Goal: Information Seeking & Learning: Learn about a topic

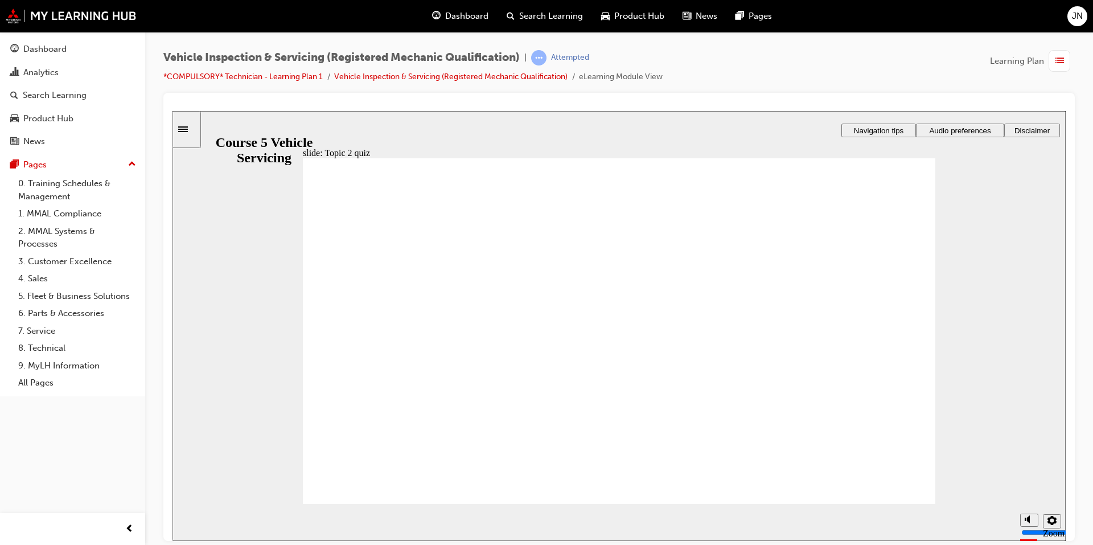
radio input "false"
radio input "true"
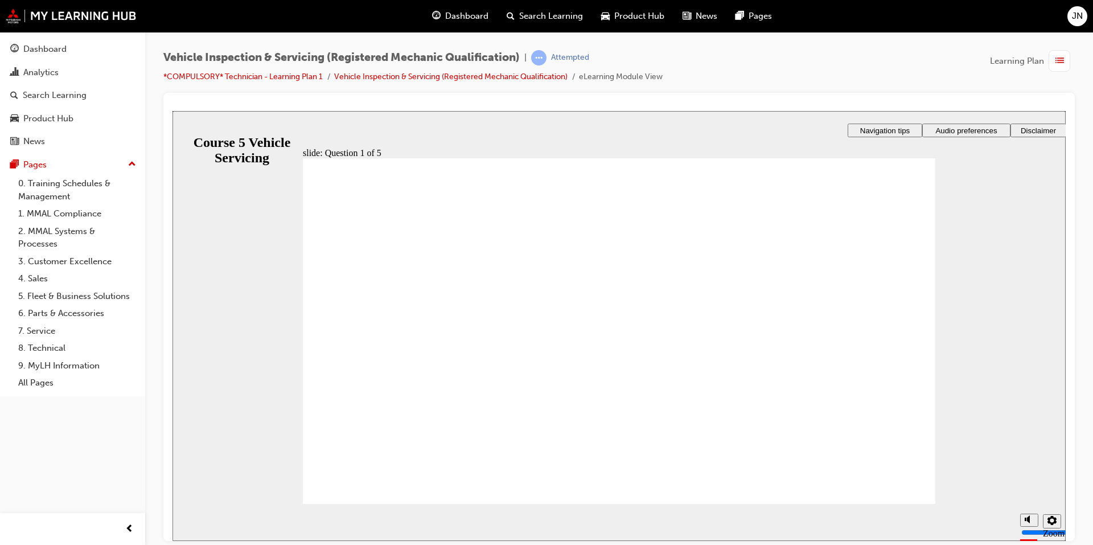
radio input "true"
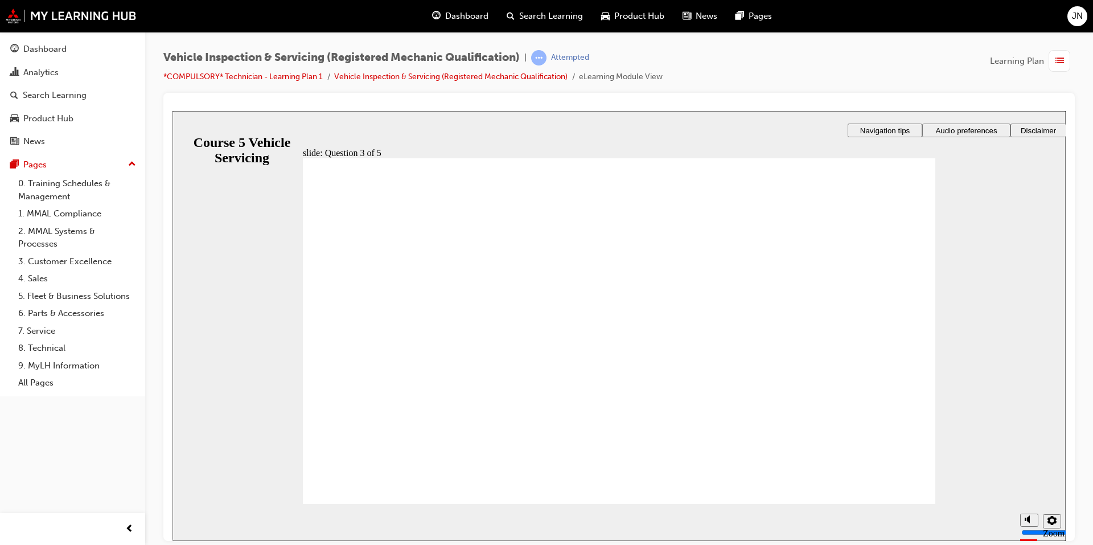
checkbox input "true"
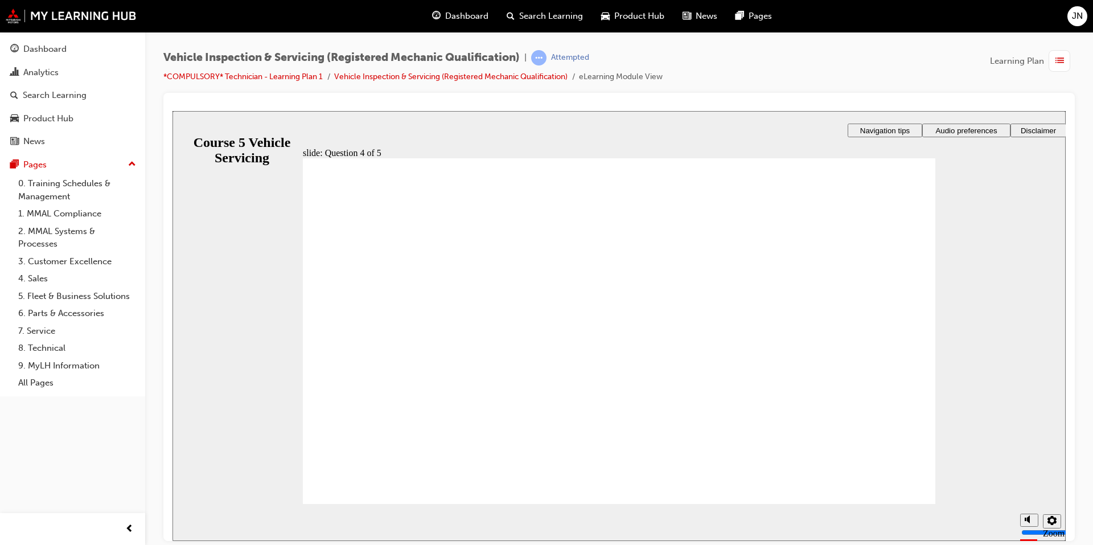
checkbox input "true"
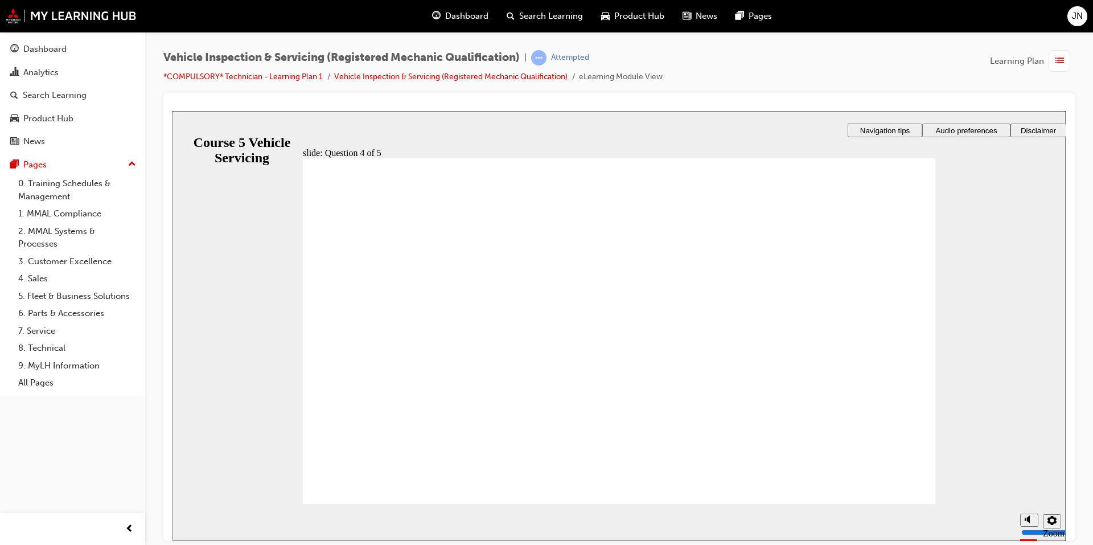
checkbox input "true"
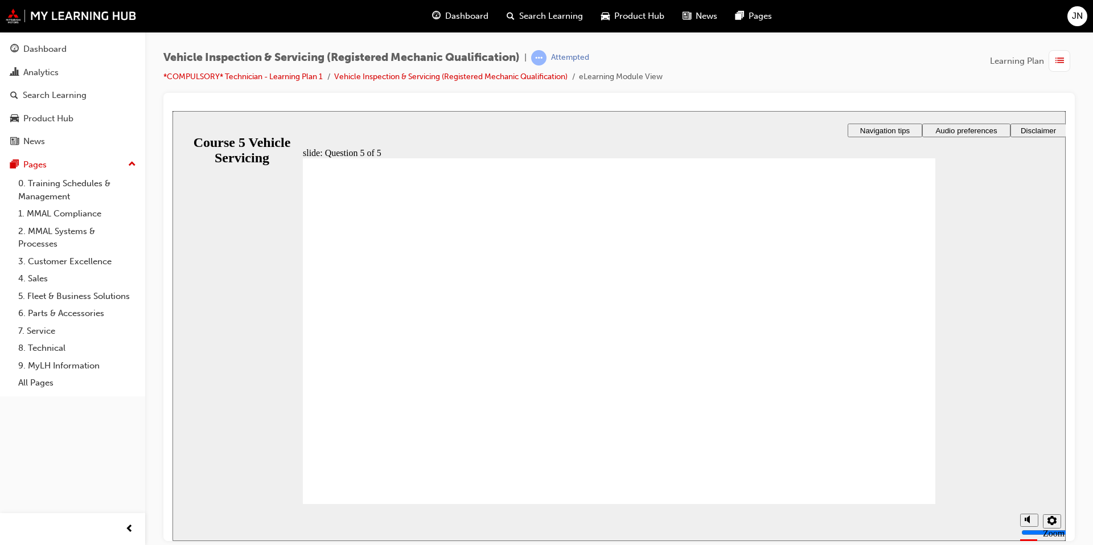
radio input "true"
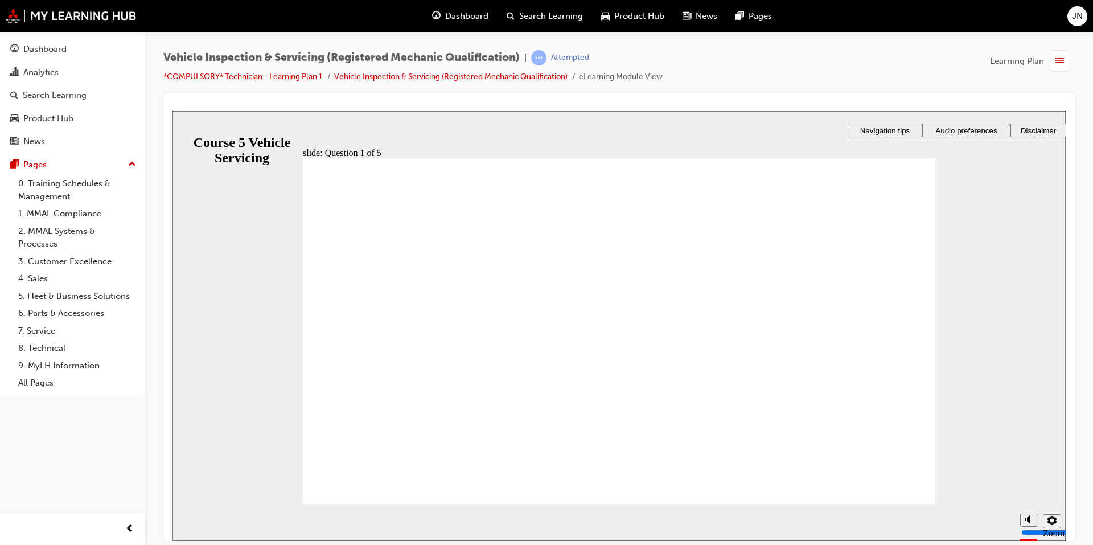
radio input "true"
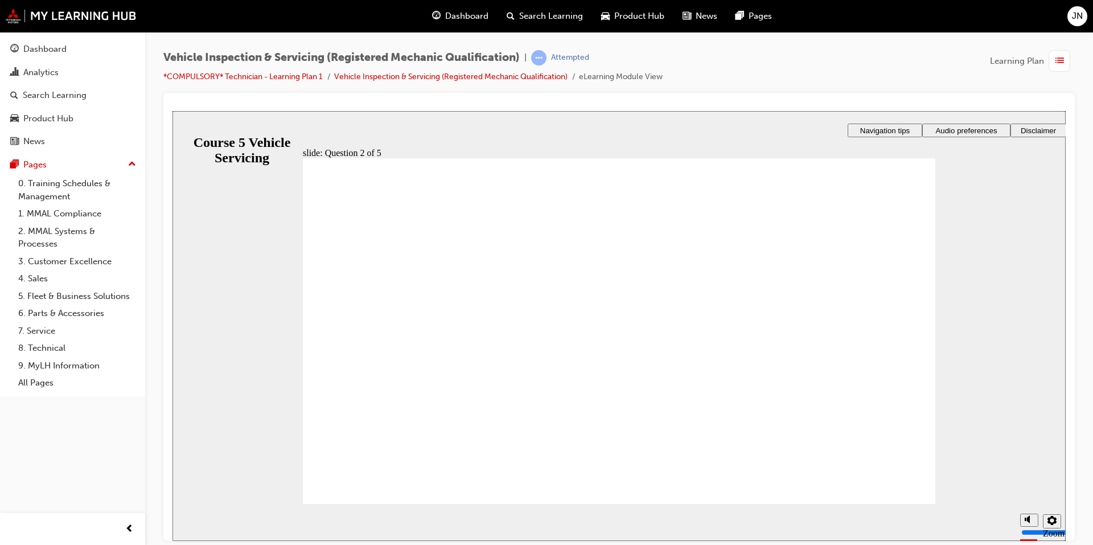
checkbox input "true"
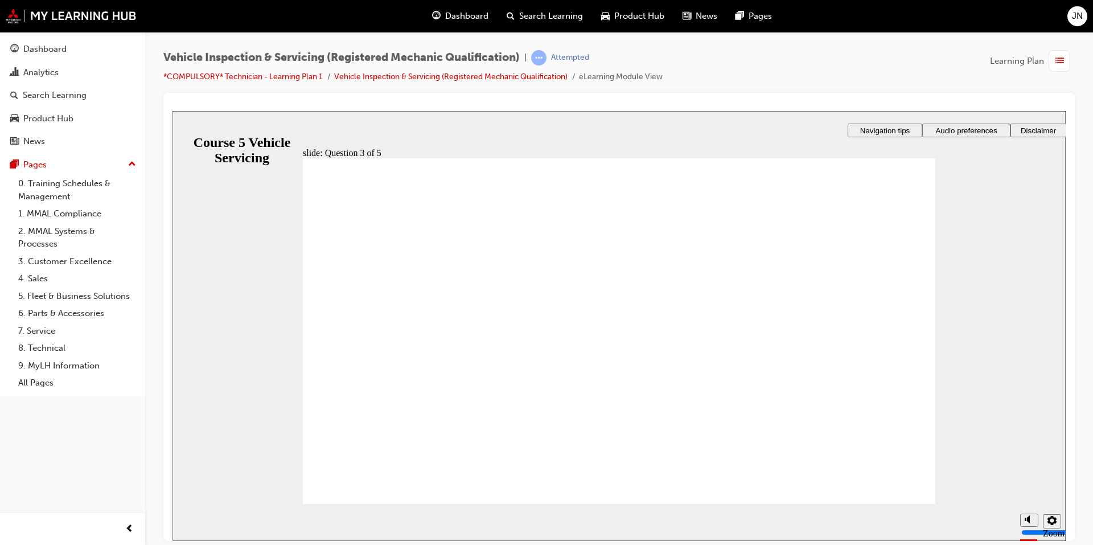
checkbox input "true"
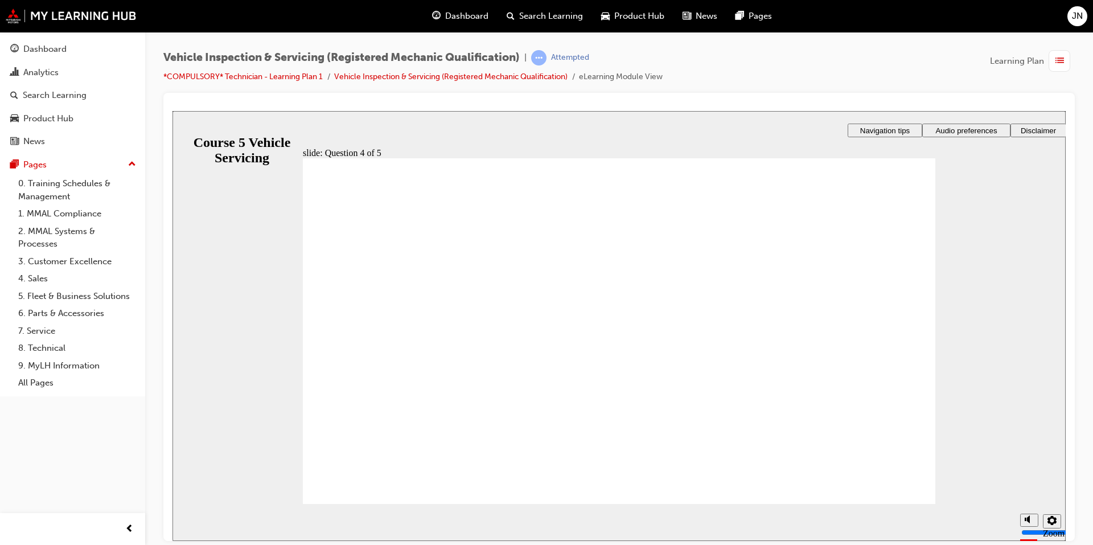
checkbox input "true"
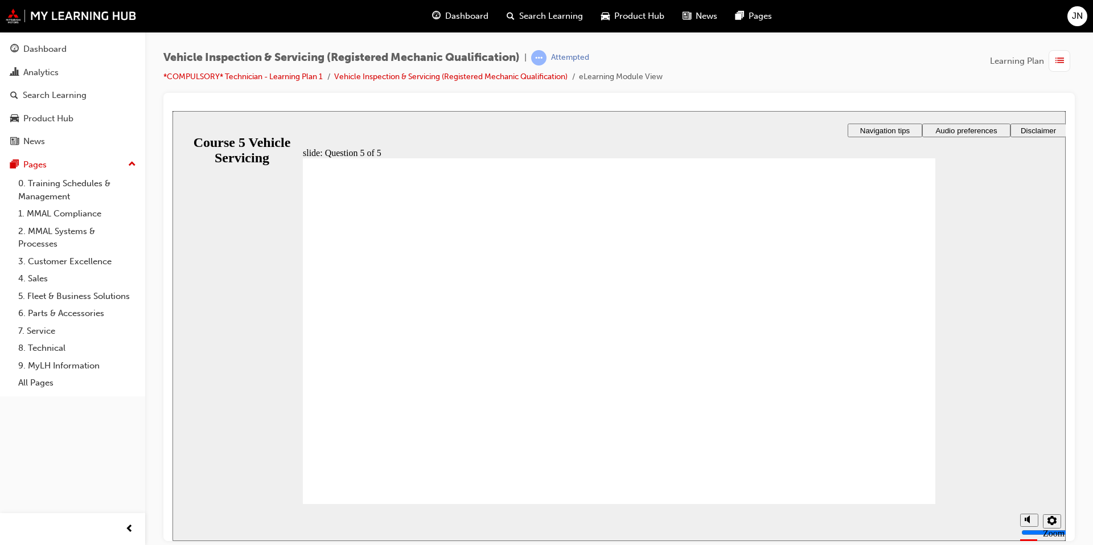
checkbox input "false"
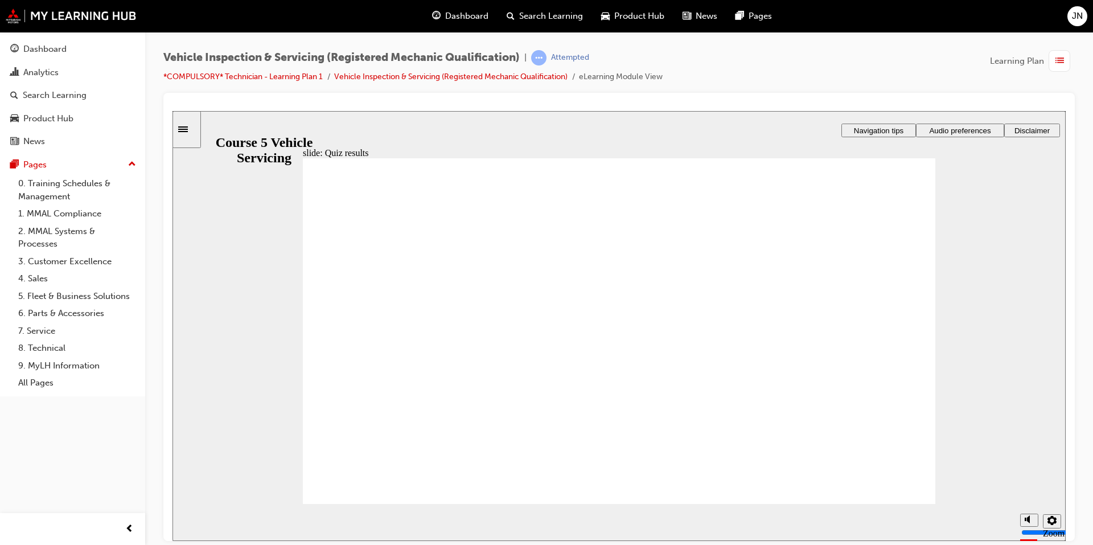
radio input "true"
drag, startPoint x: 394, startPoint y: 467, endPoint x: 443, endPoint y: 453, distance: 50.3
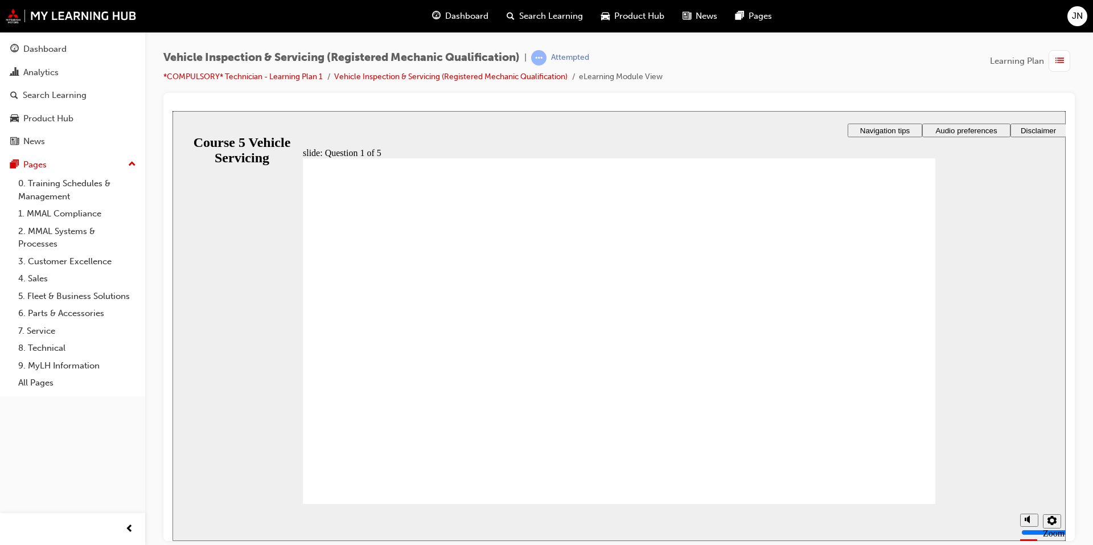
radio input "true"
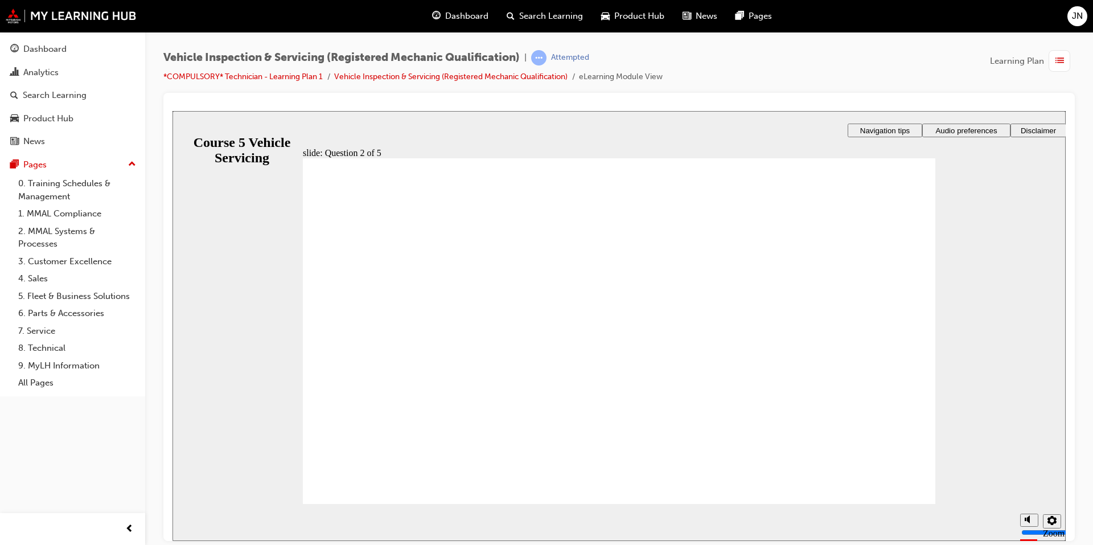
checkbox input "true"
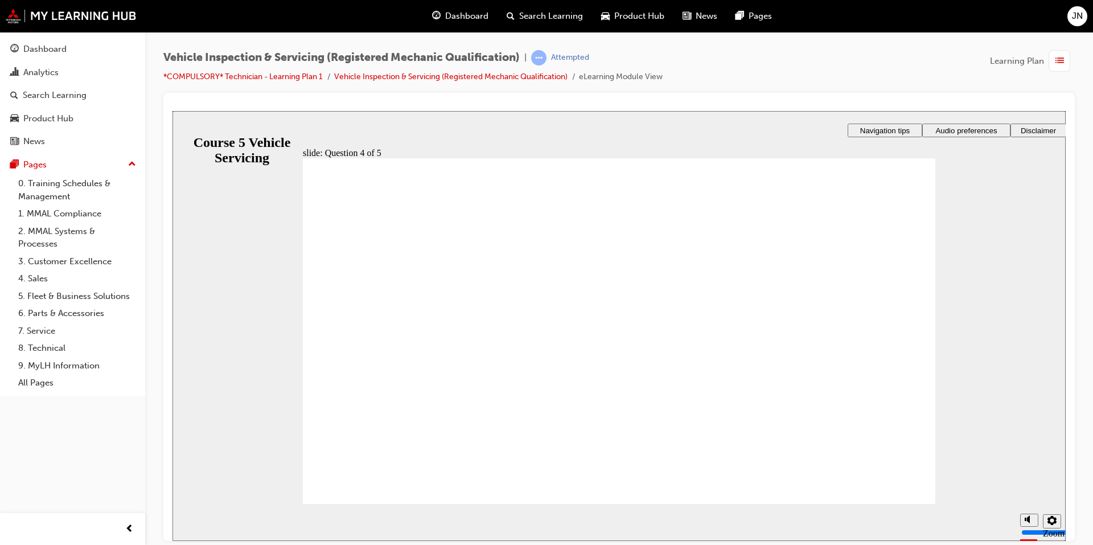
checkbox input "true"
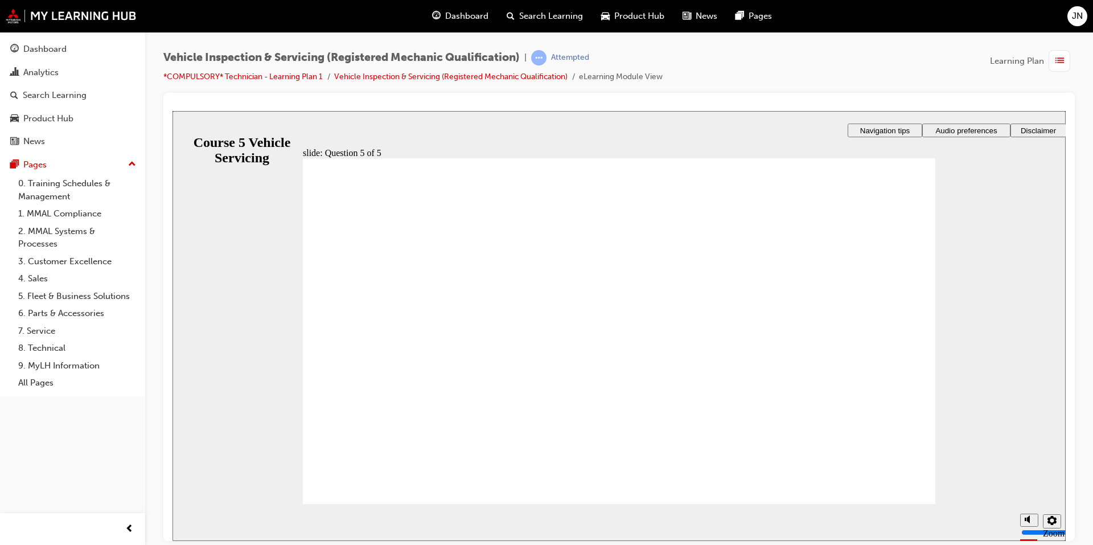
checkbox input "true"
drag, startPoint x: 447, startPoint y: 344, endPoint x: 452, endPoint y: 374, distance: 29.9
checkbox input "false"
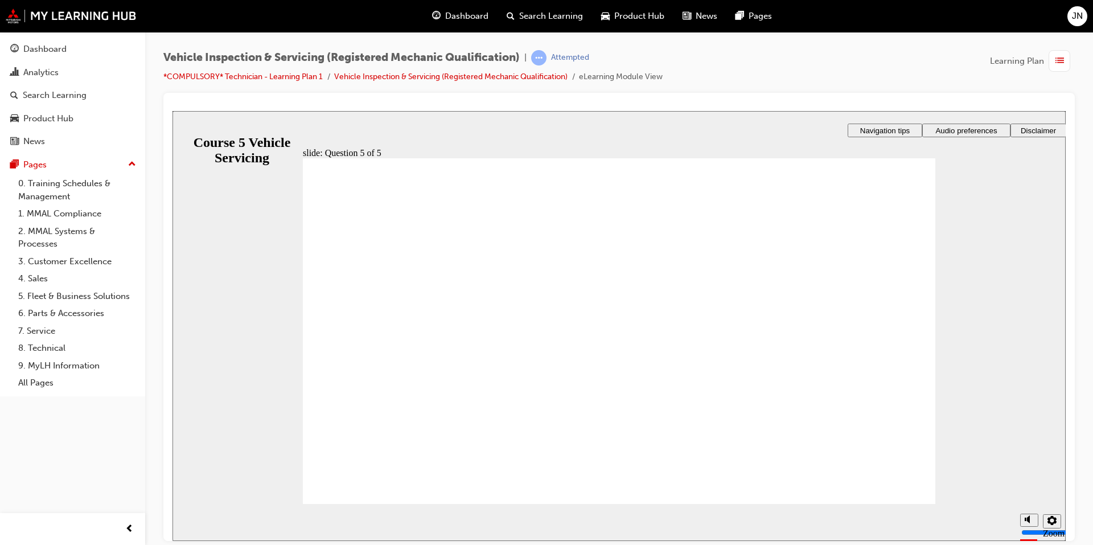
drag, startPoint x: 479, startPoint y: 343, endPoint x: 478, endPoint y: 352, distance: 8.6
checkbox input "true"
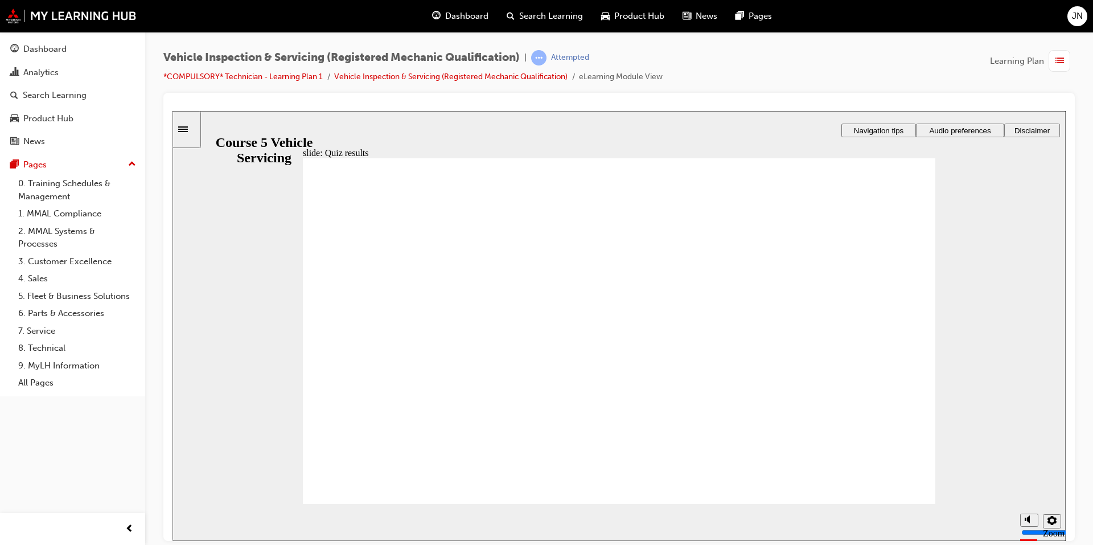
radio input "true"
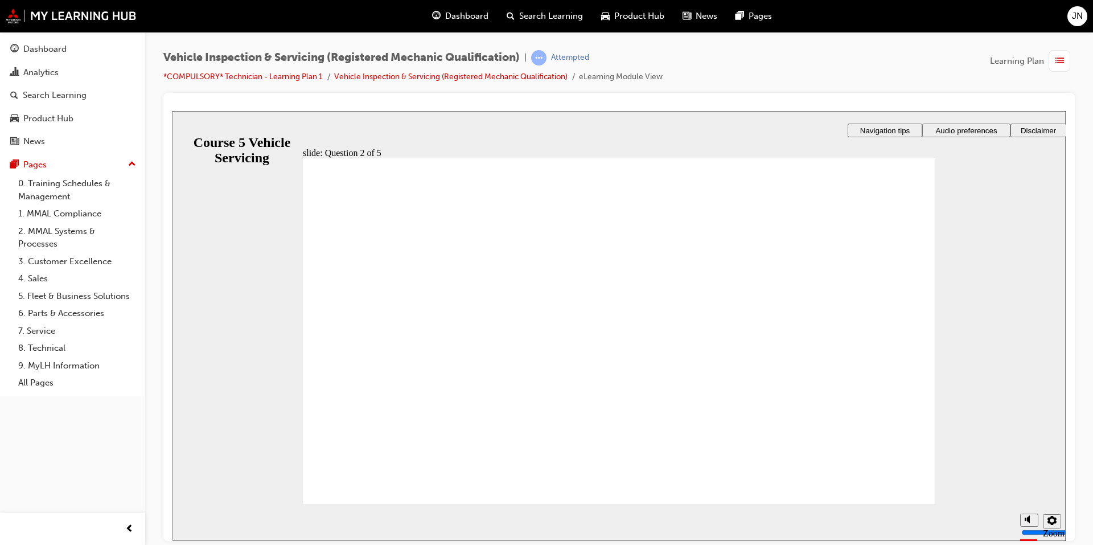
radio input "true"
checkbox input "true"
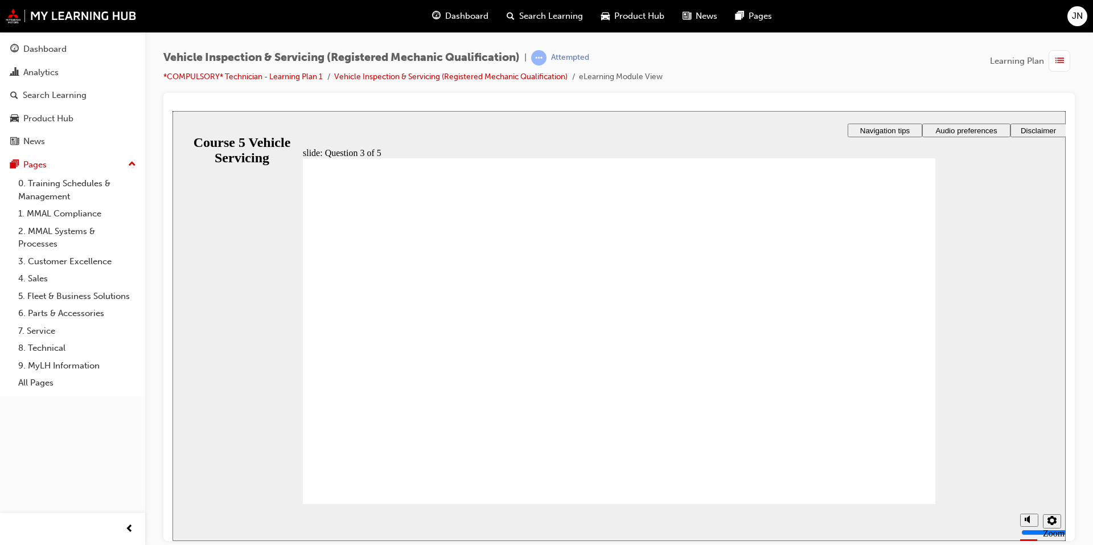
checkbox input "true"
checkbox input "false"
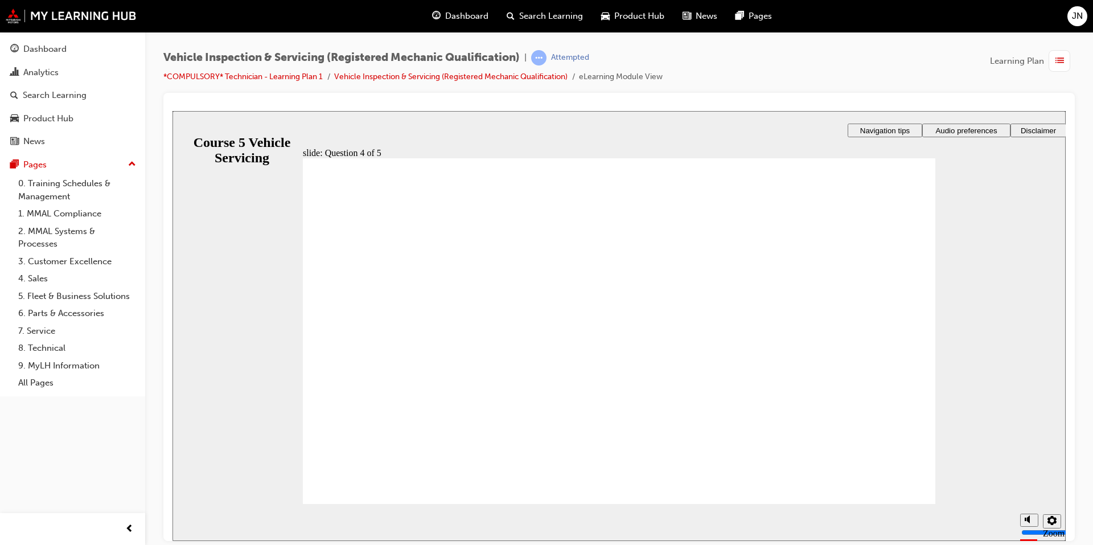
checkbox input "true"
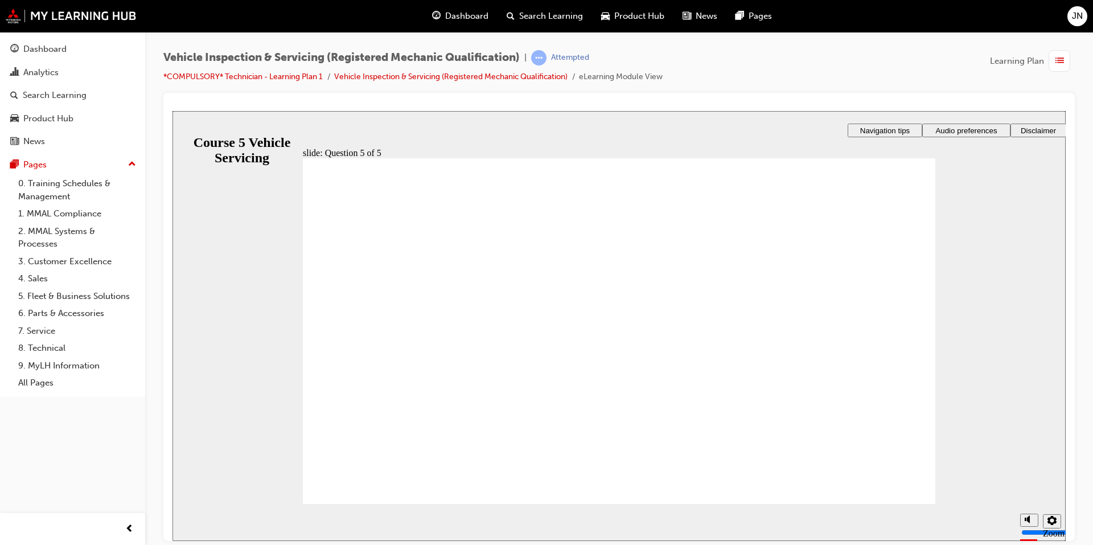
checkbox input "true"
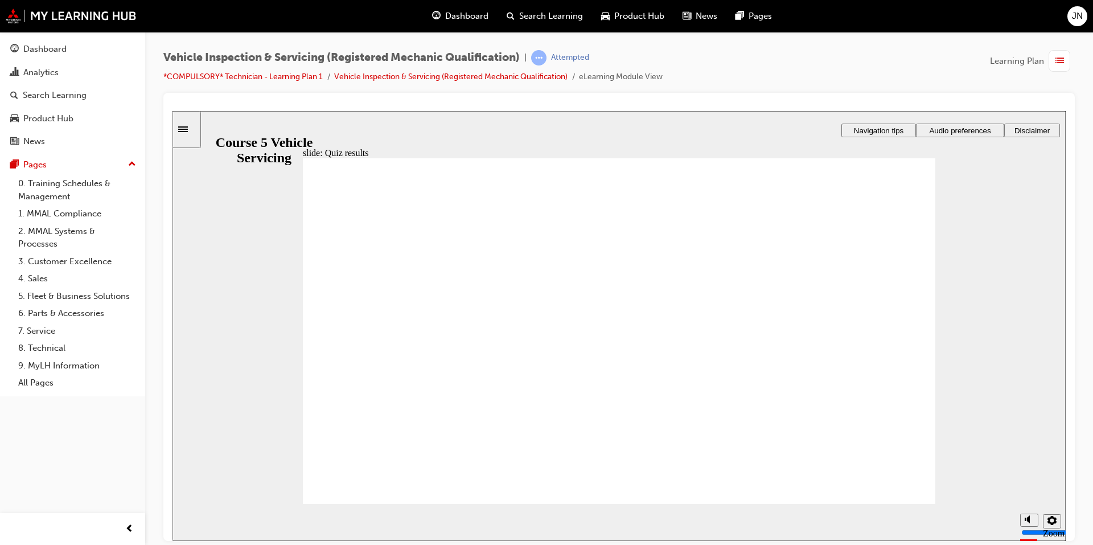
radio input "true"
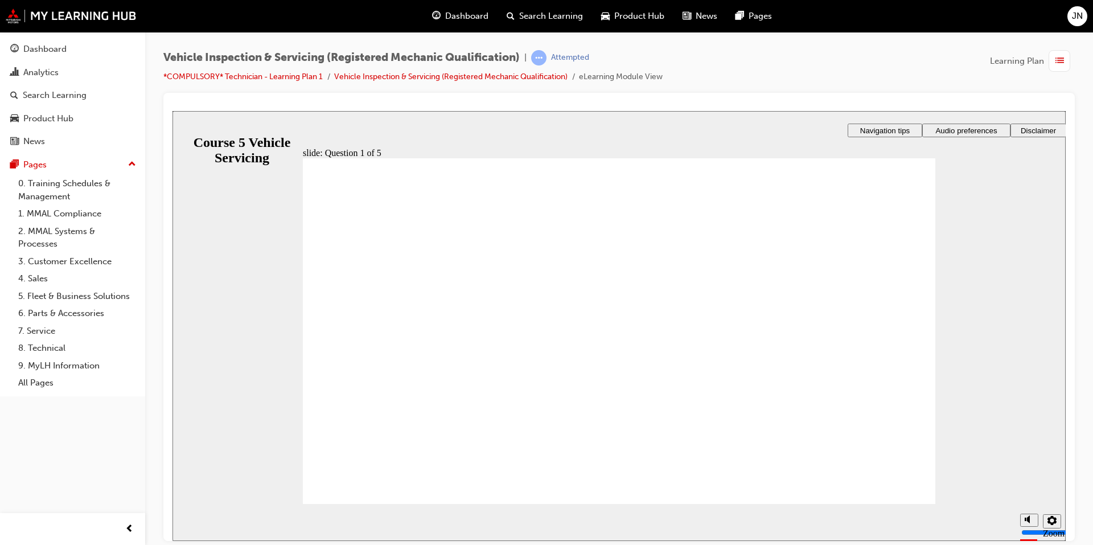
radio input "true"
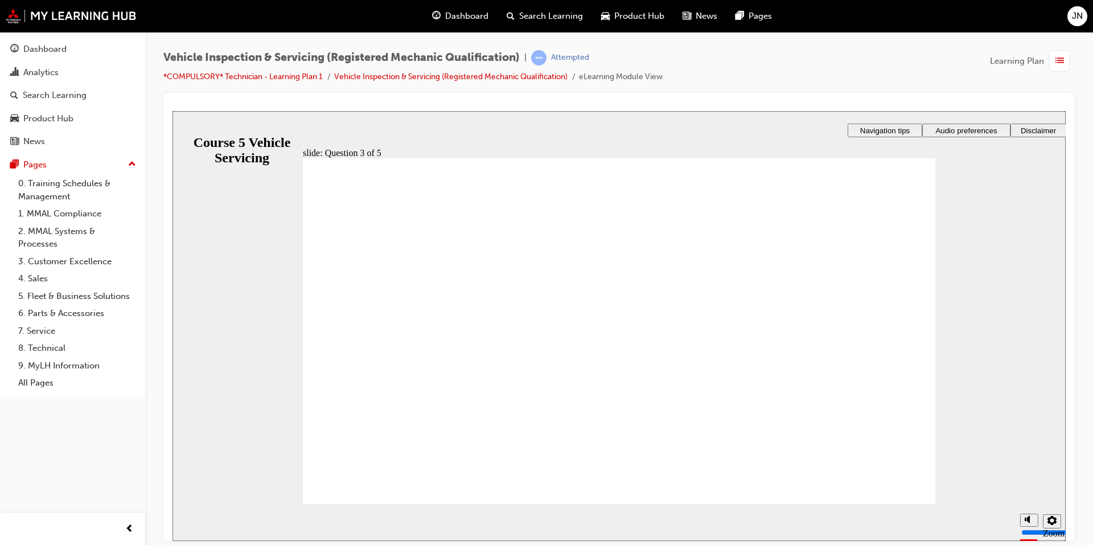
checkbox input "true"
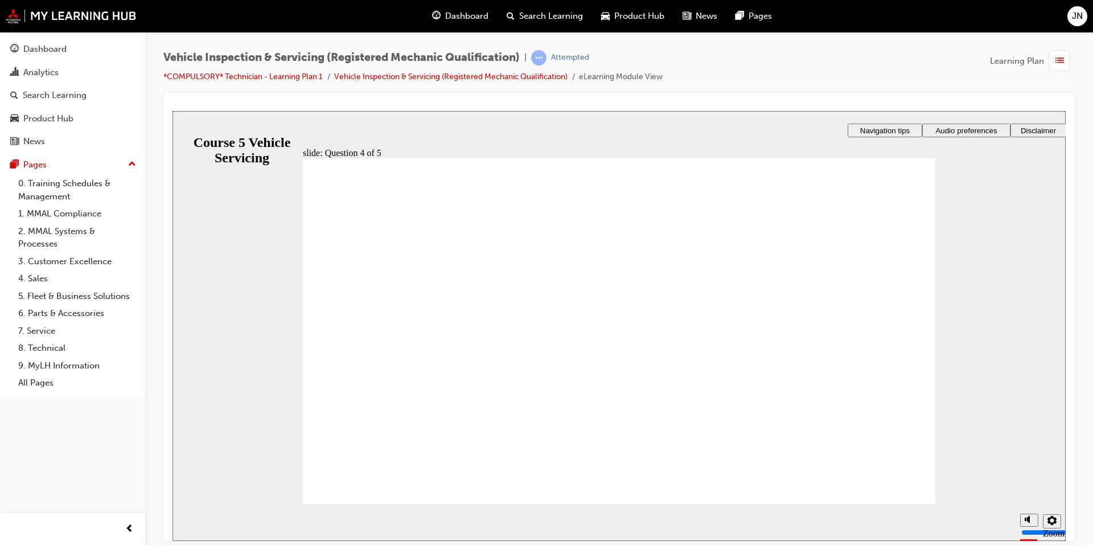
checkbox input "true"
checkbox input "false"
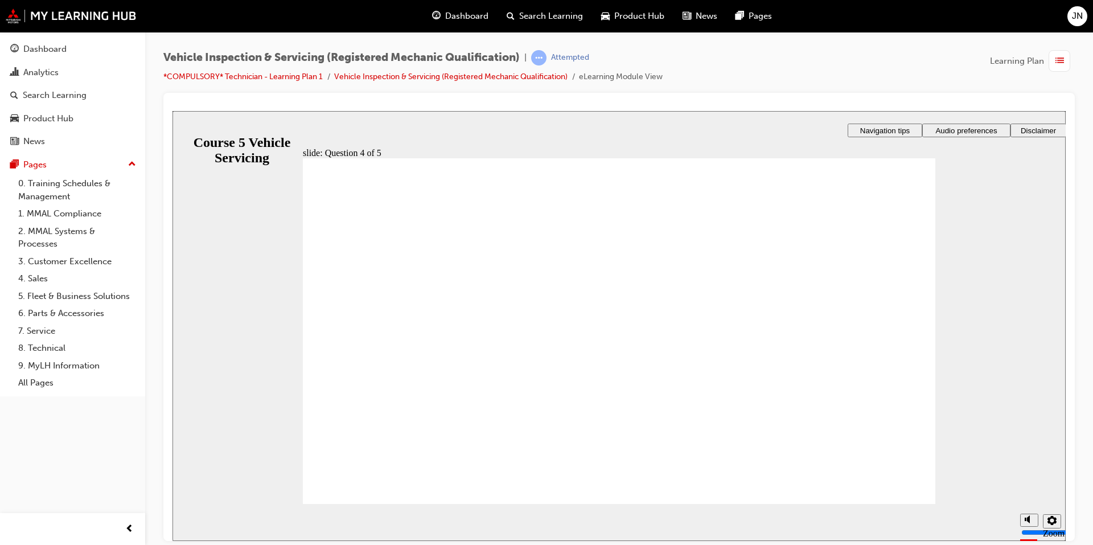
checkbox input "true"
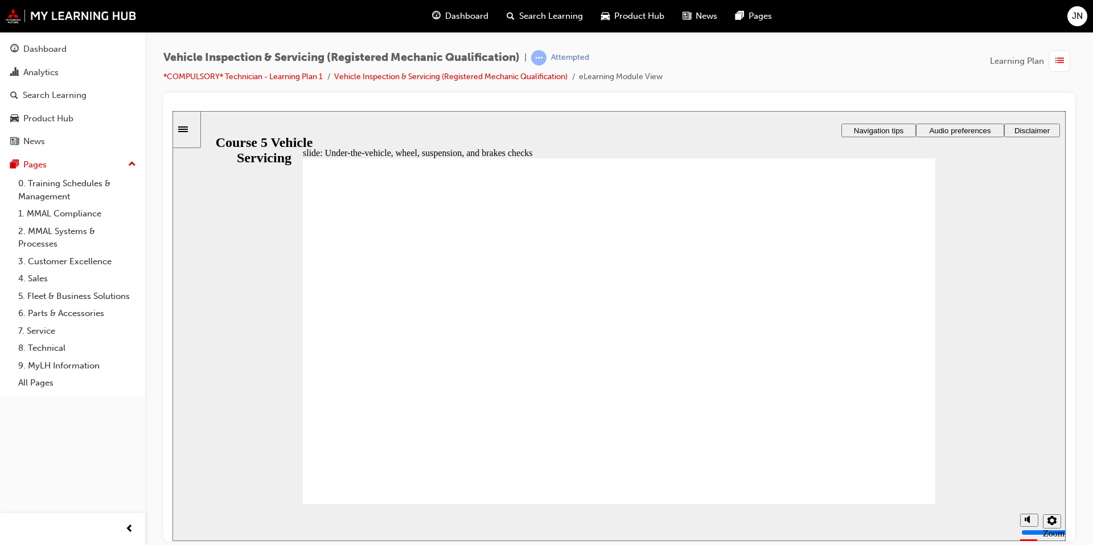
click at [1058, 56] on span "list-icon" at bounding box center [1059, 61] width 9 height 14
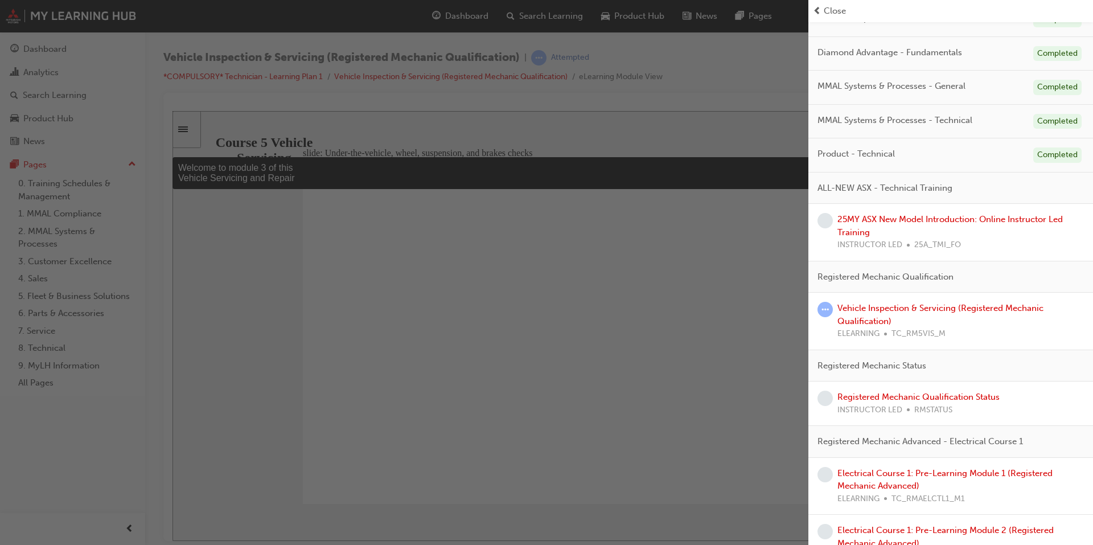
scroll to position [228, 0]
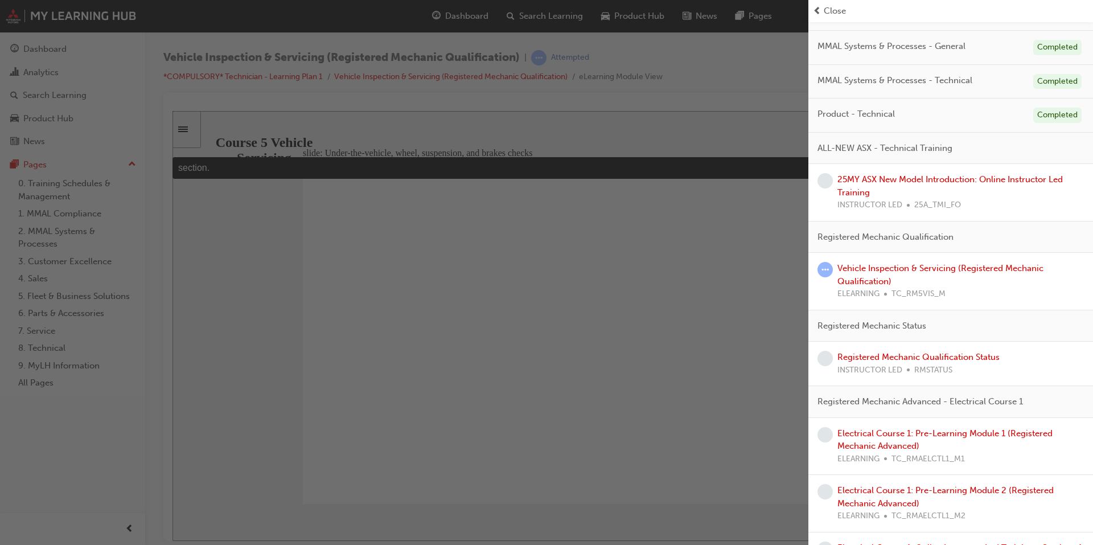
click at [696, 134] on div "button" at bounding box center [404, 272] width 808 height 545
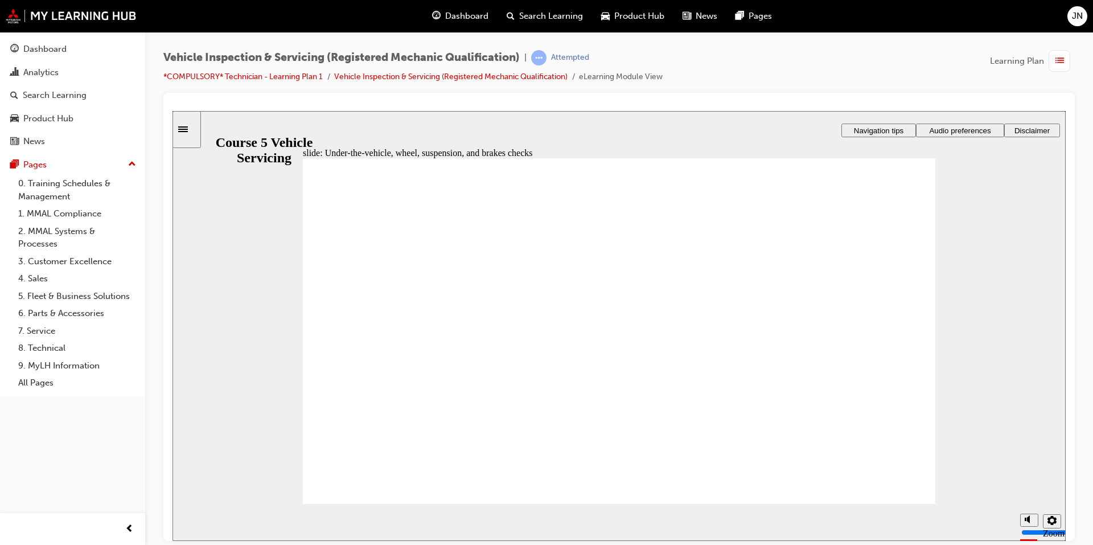
radio input "false"
radio input "true"
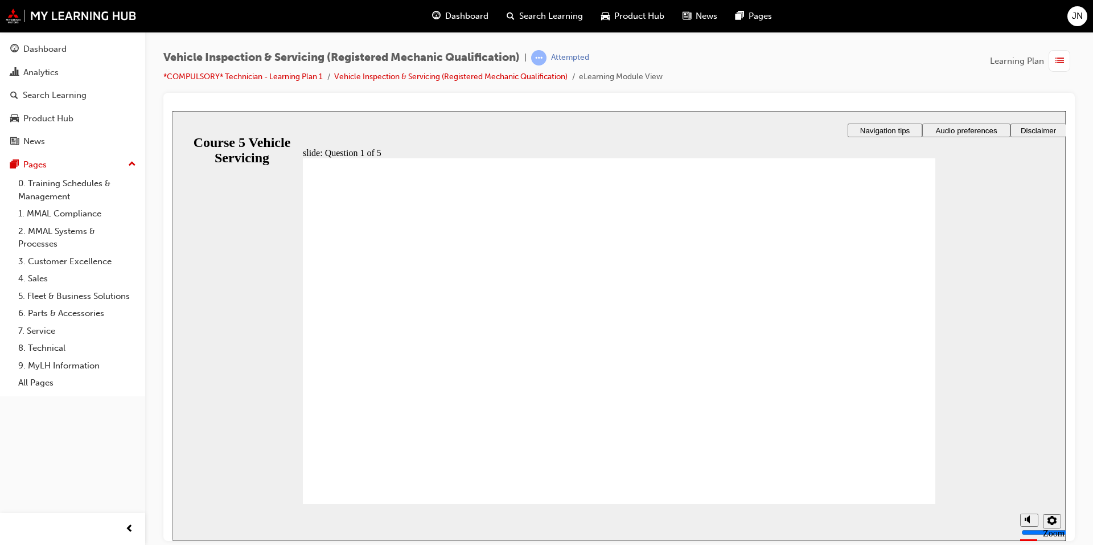
radio input "true"
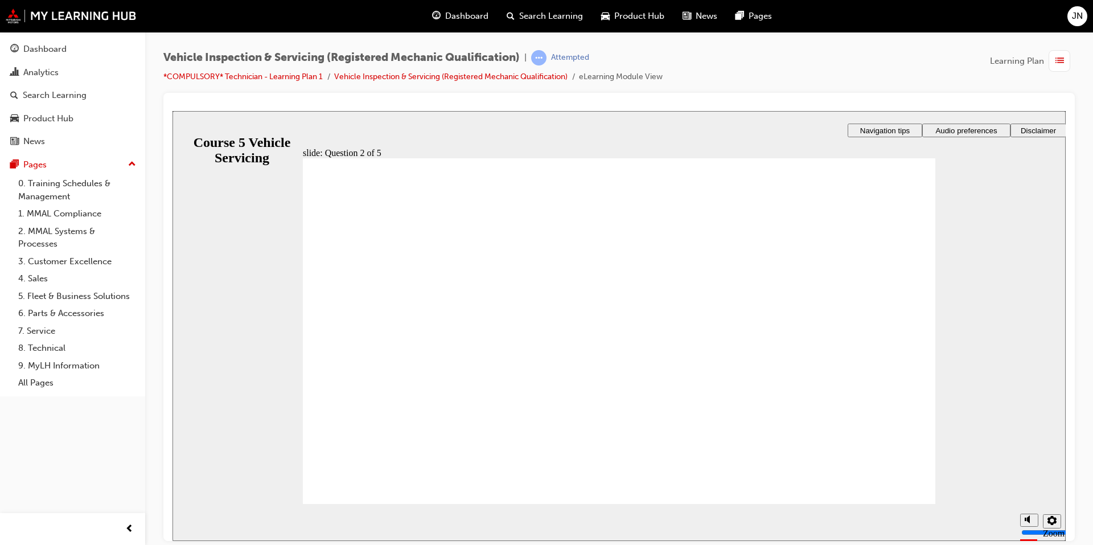
checkbox input "true"
checkbox input "false"
drag, startPoint x: 360, startPoint y: 318, endPoint x: 374, endPoint y: 344, distance: 29.0
checkbox input "true"
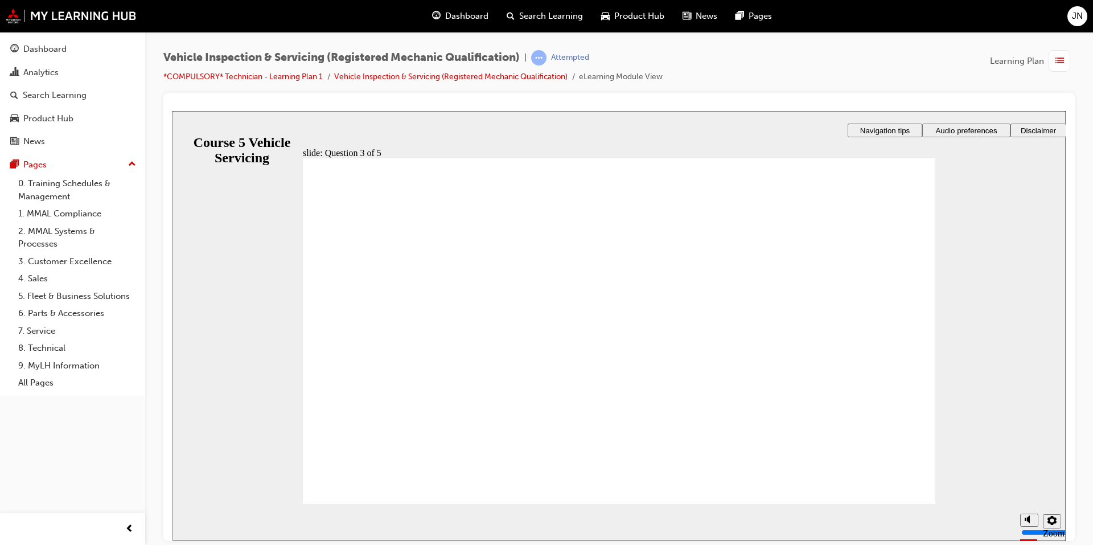
checkbox input "true"
radio input "true"
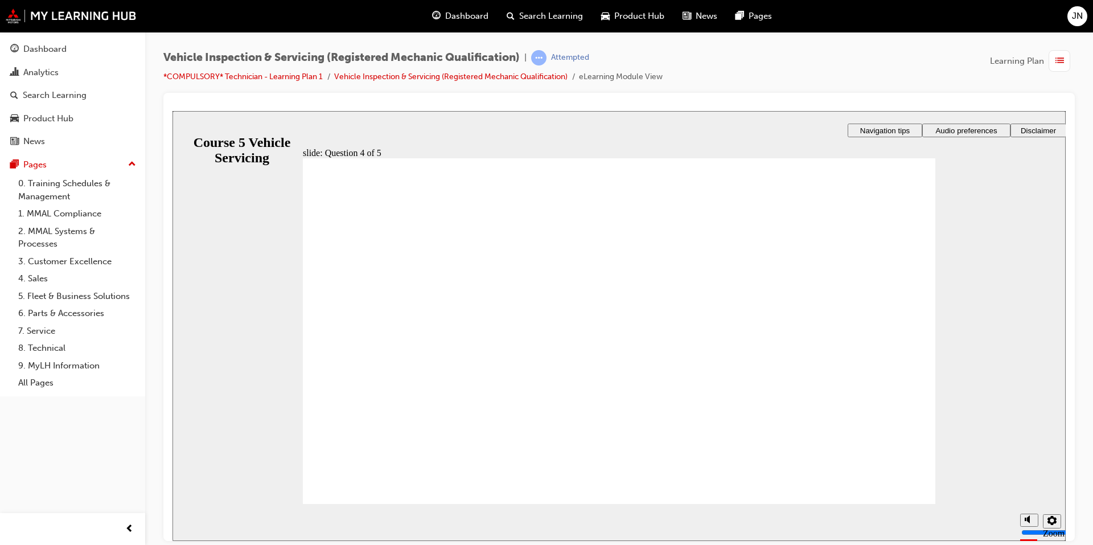
radio input "false"
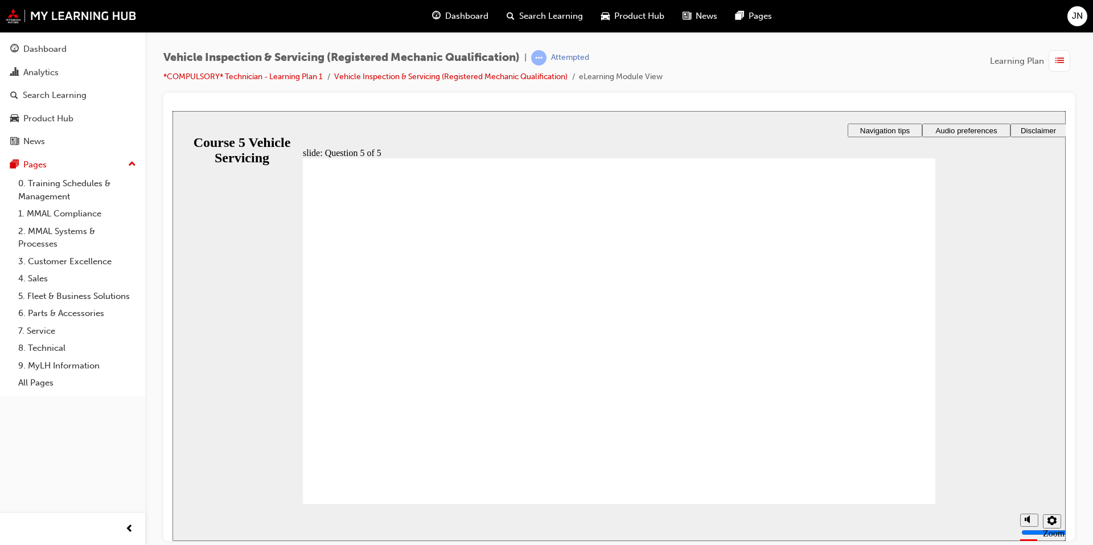
radio input "true"
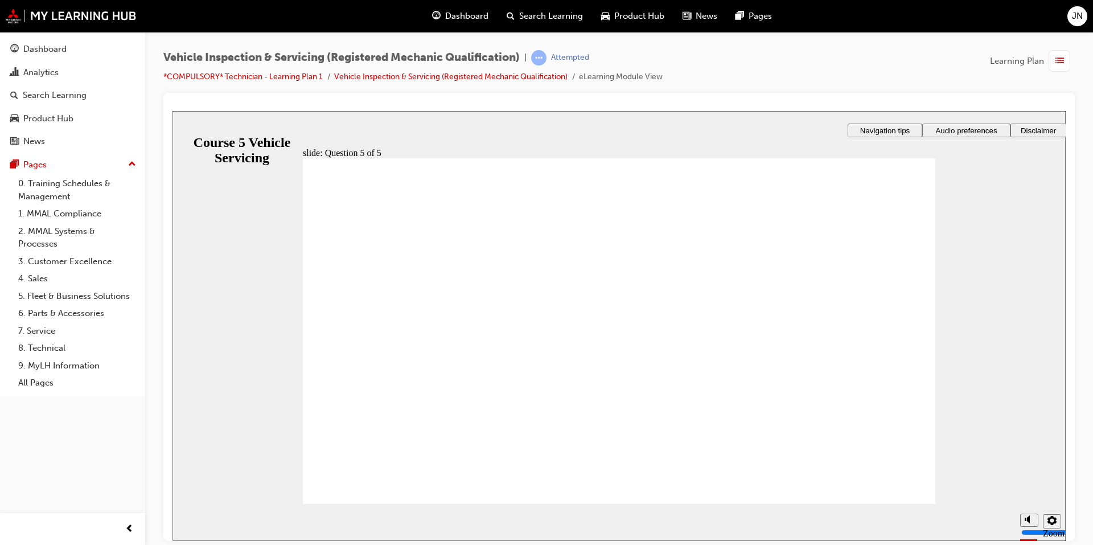
radio input "true"
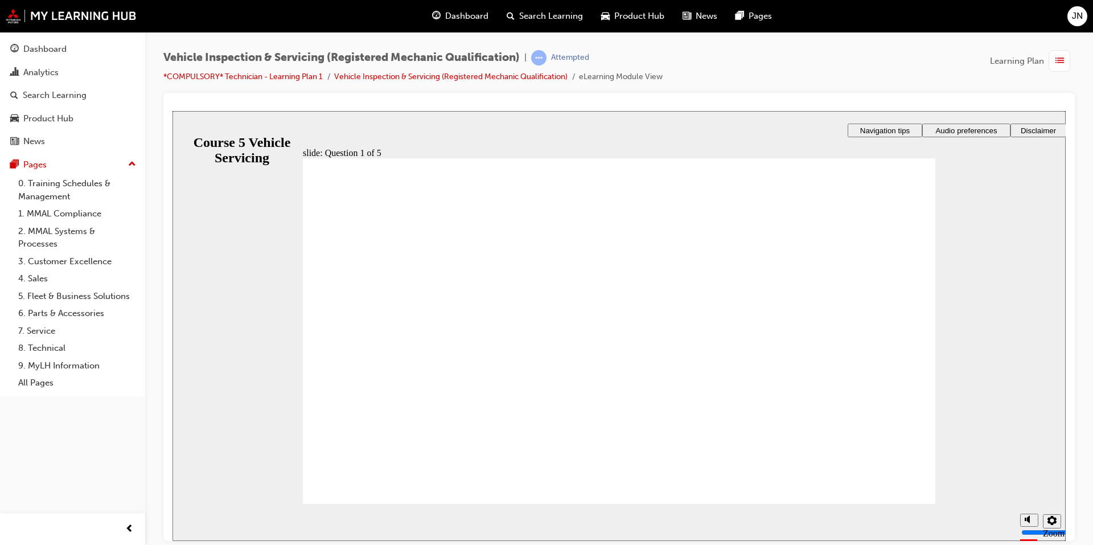
radio input "true"
click at [925, 517] on section "Playback Speed 2 1.75 1.5 1.25 0.75" at bounding box center [618, 521] width 893 height 37
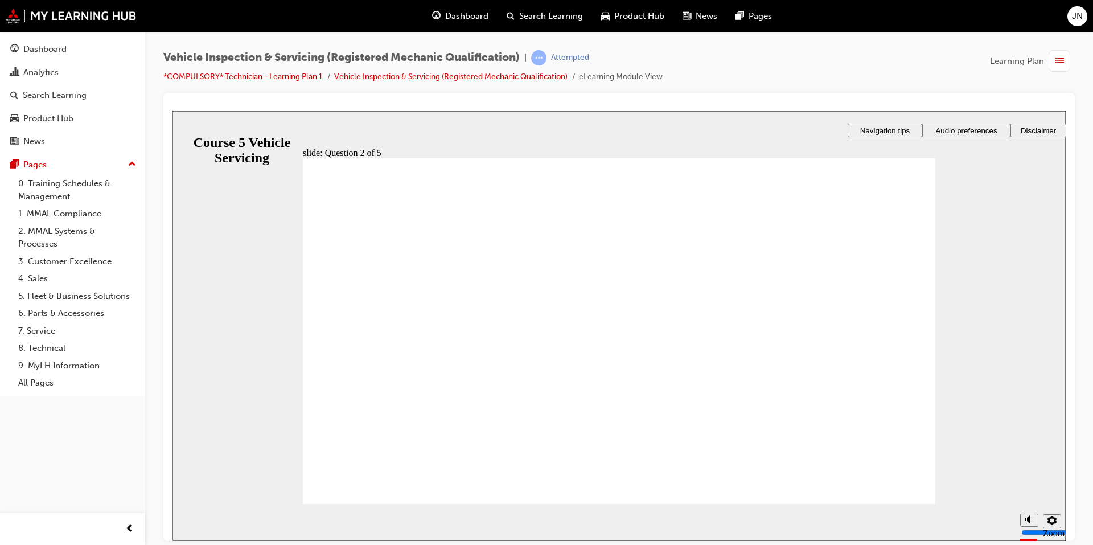
checkbox input "true"
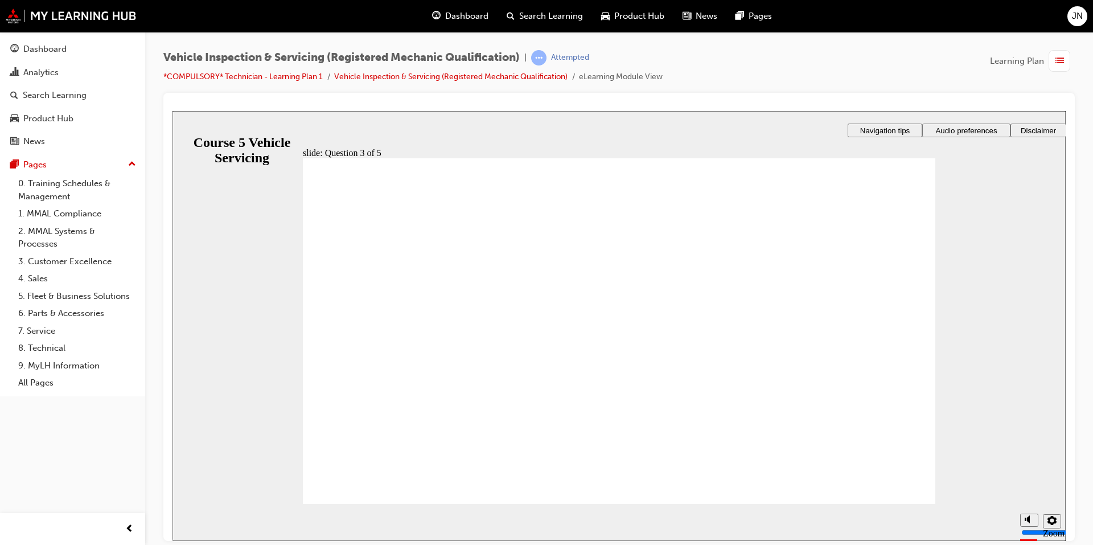
radio input "true"
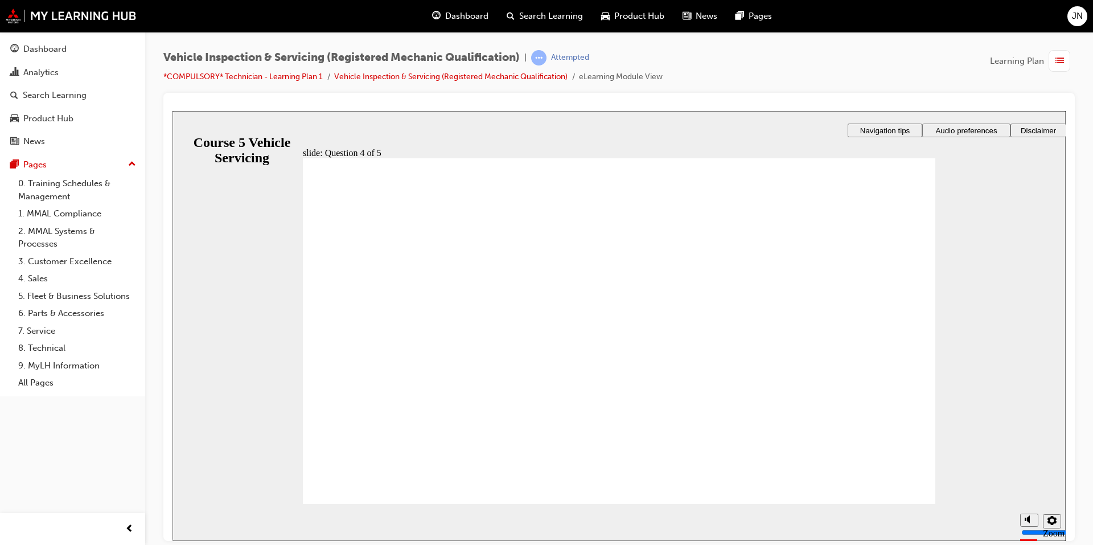
click at [923, 524] on section "Playback Speed 2 1.75 1.5 1.25 0.75" at bounding box center [618, 521] width 893 height 37
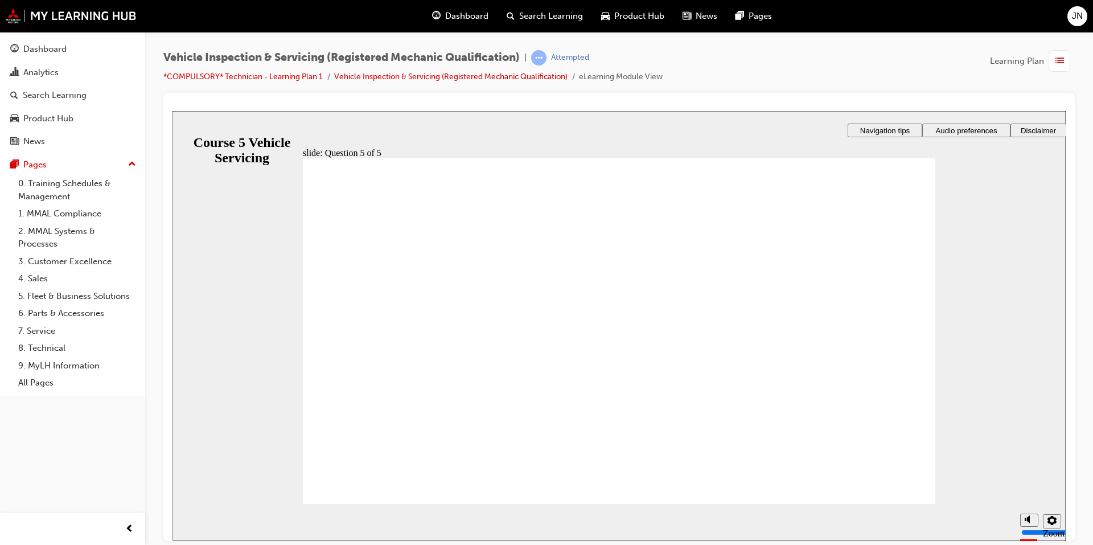
radio input "true"
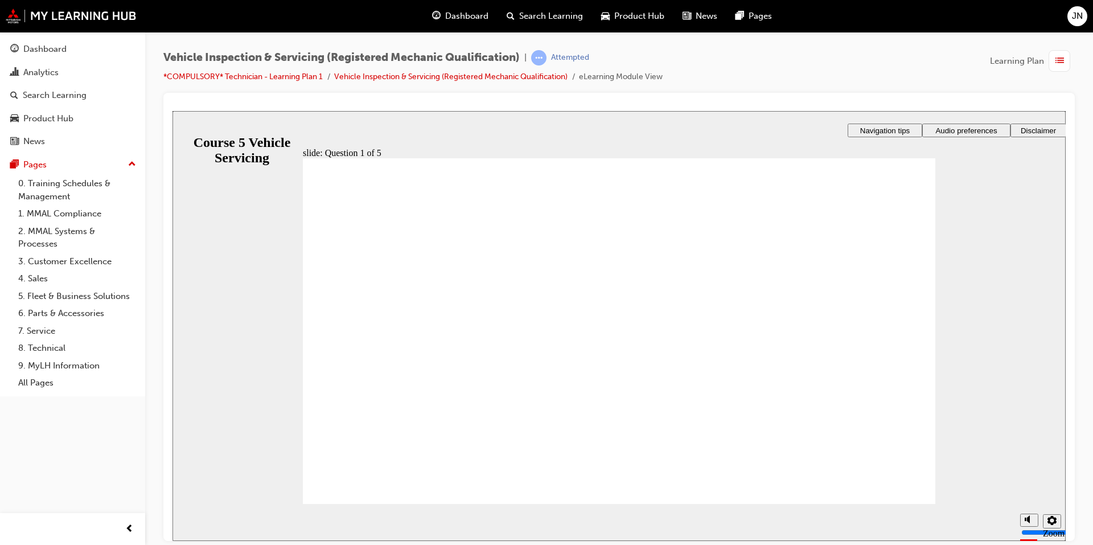
radio input "true"
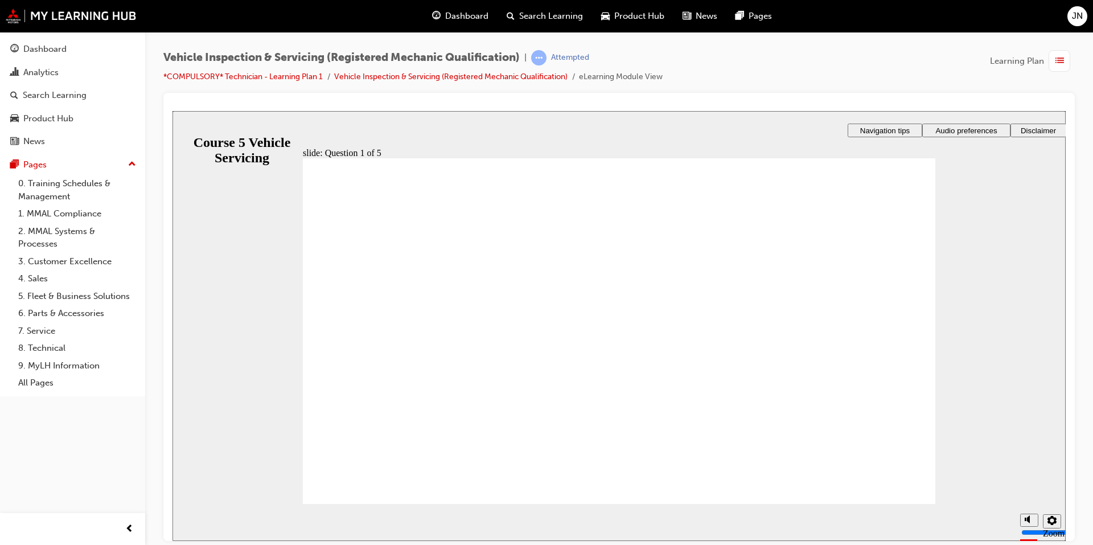
radio input "true"
checkbox input "true"
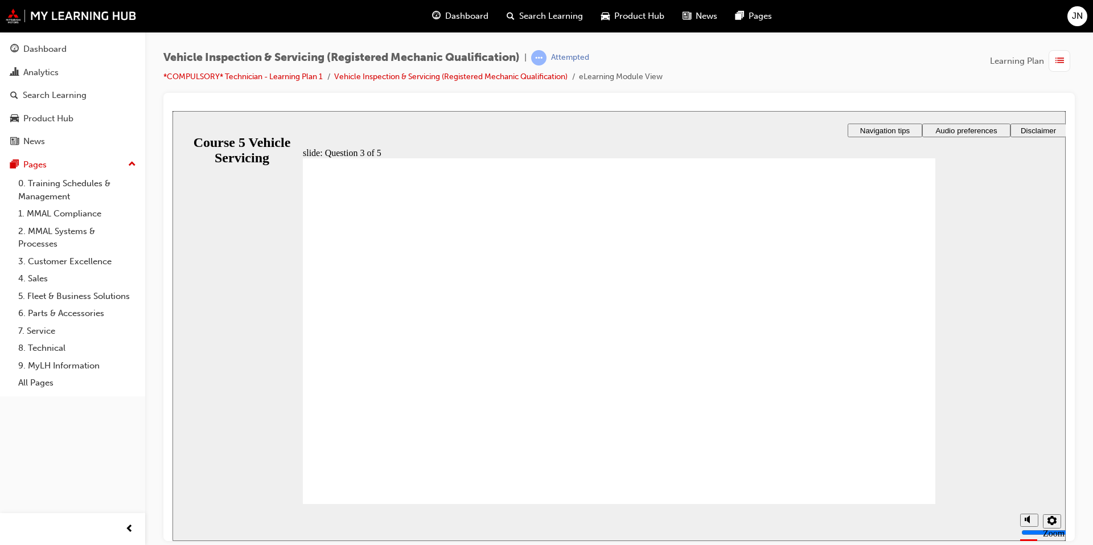
checkbox input "true"
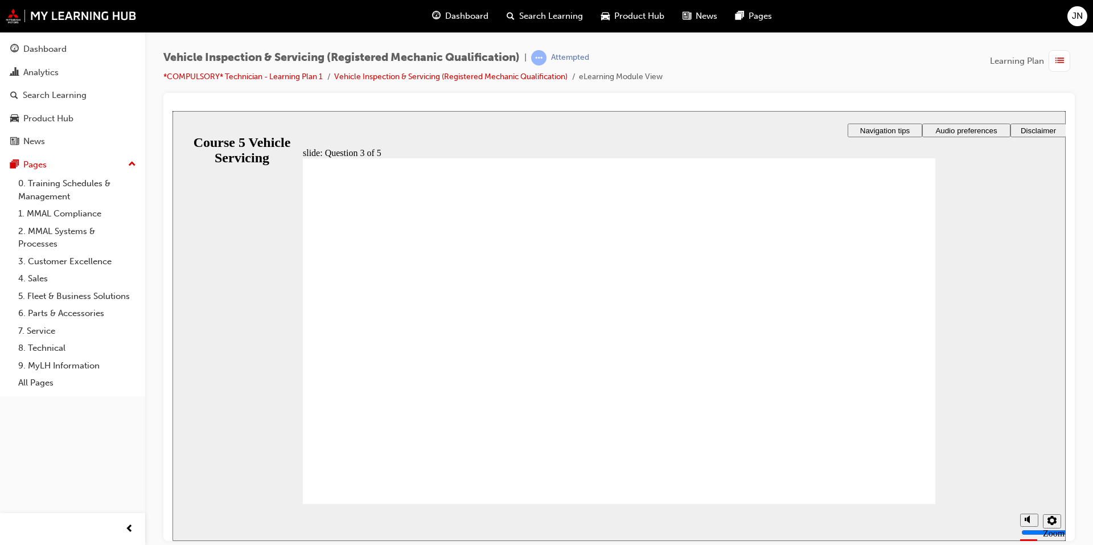
radio input "true"
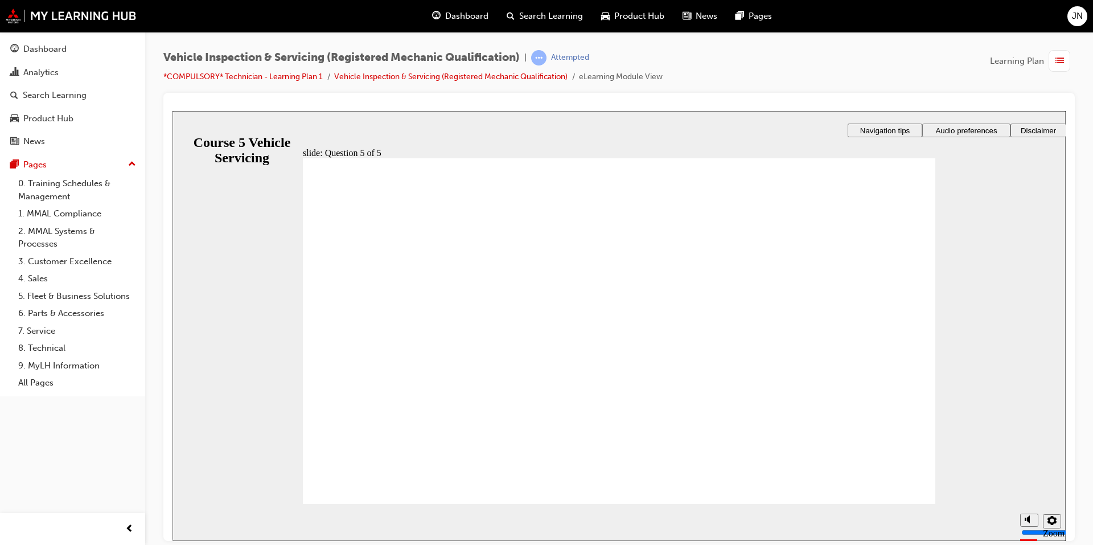
radio input "true"
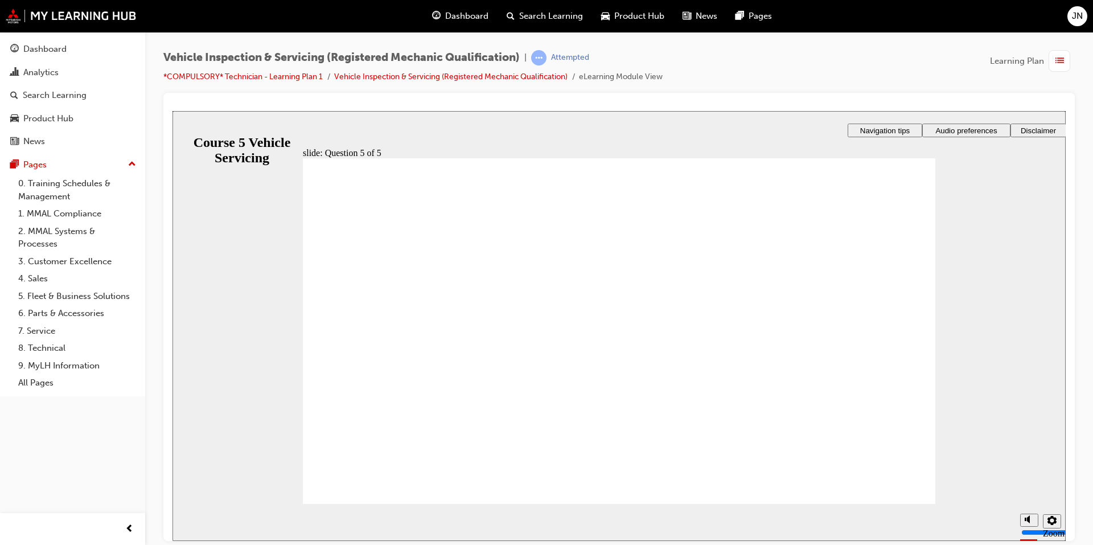
click at [875, 503] on section "Playback Speed 2 1.75 1.5 1.25 0.75" at bounding box center [618, 521] width 893 height 37
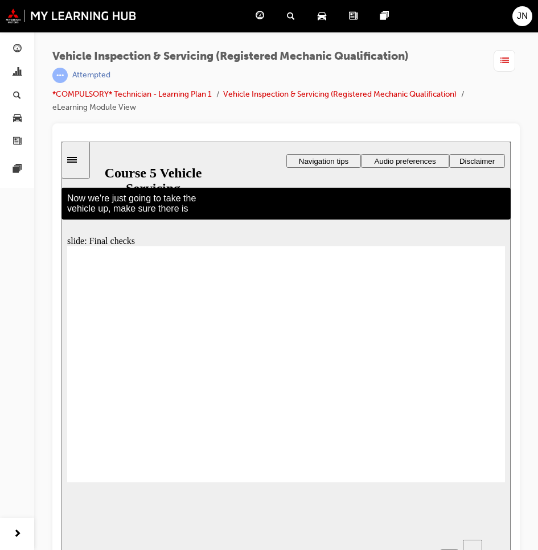
click at [466, 69] on div "Attempted" at bounding box center [268, 75] width 432 height 15
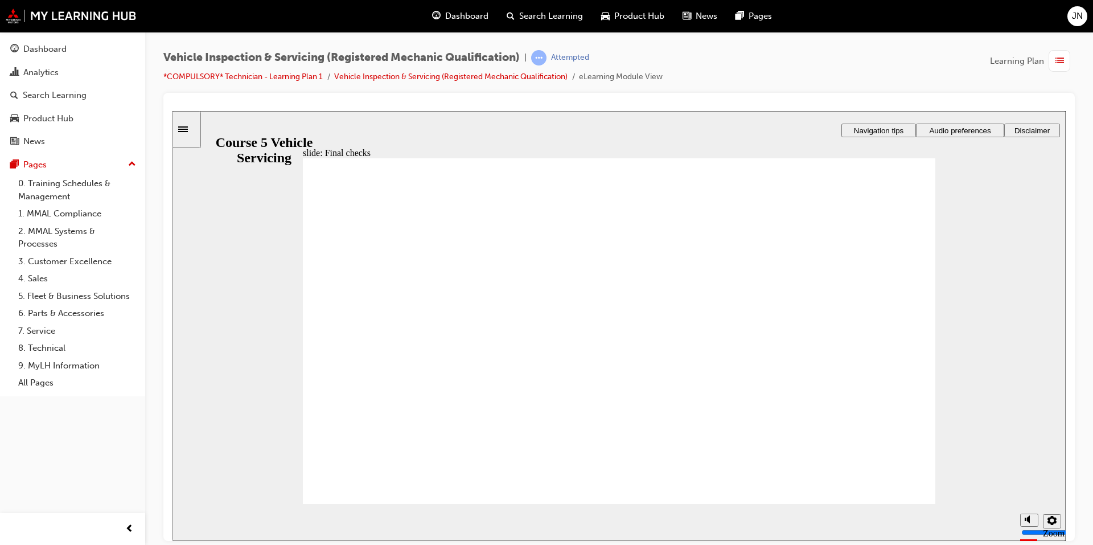
radio input "true"
drag, startPoint x: 591, startPoint y: 401, endPoint x: 603, endPoint y: 409, distance: 13.6
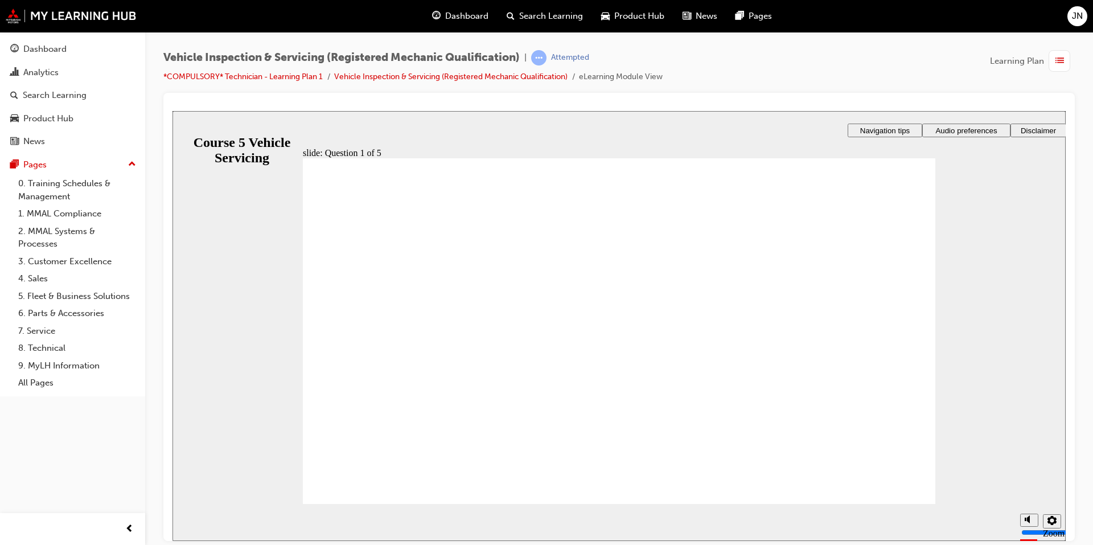
drag, startPoint x: 607, startPoint y: 416, endPoint x: 614, endPoint y: 417, distance: 6.9
radio input "false"
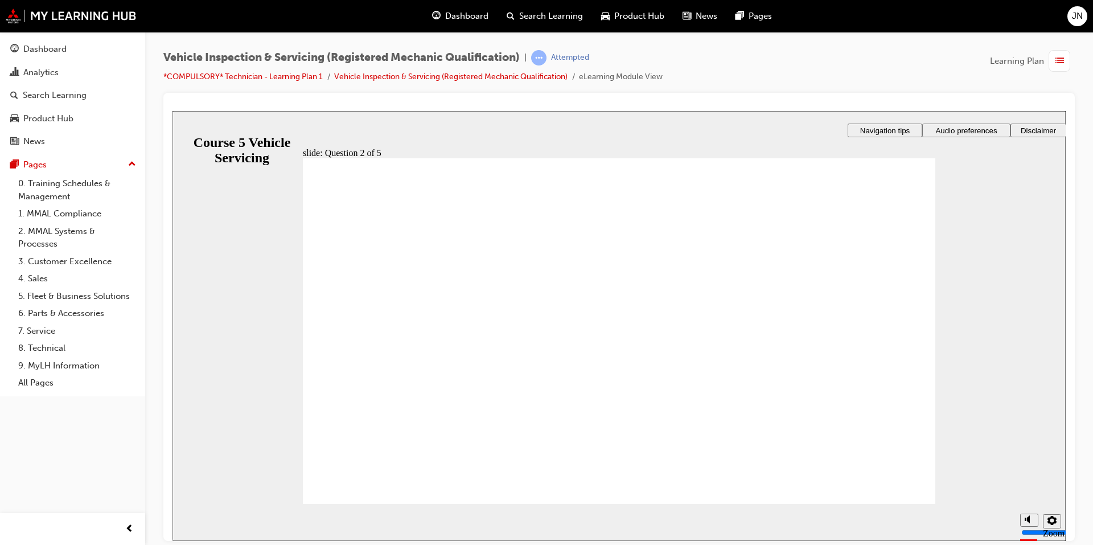
radio input "true"
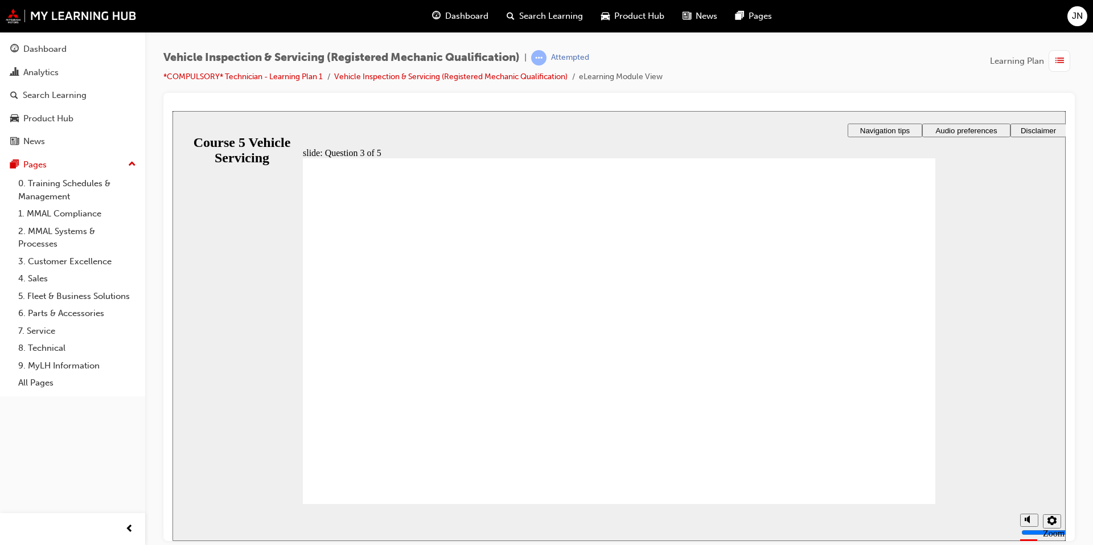
checkbox input "true"
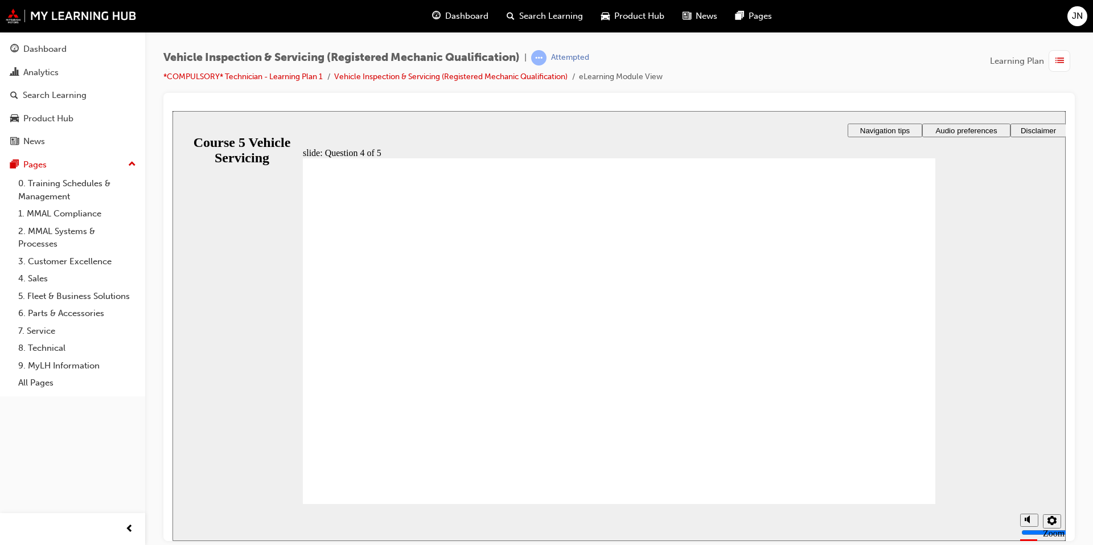
radio input "true"
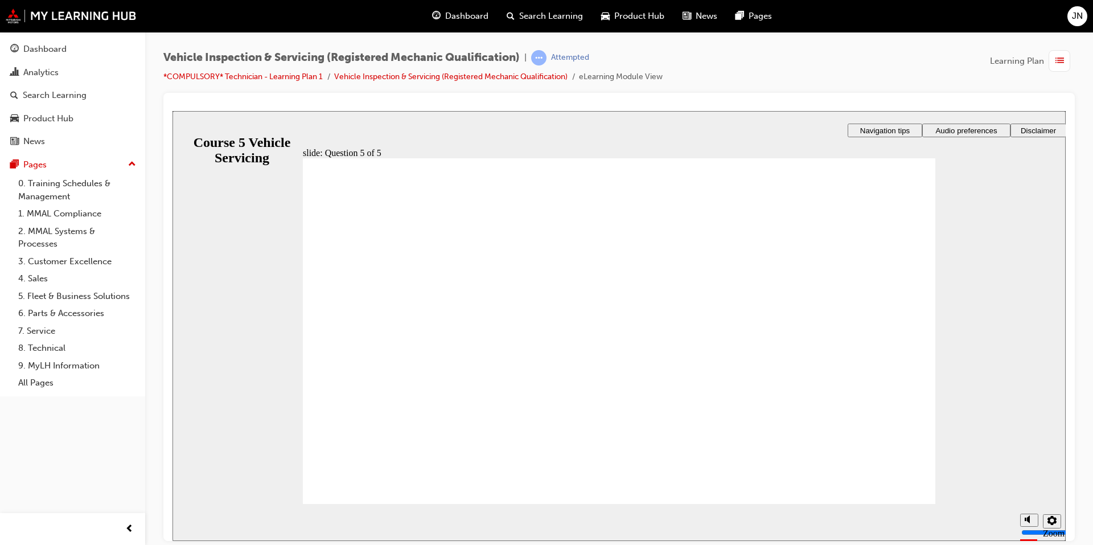
radio input "true"
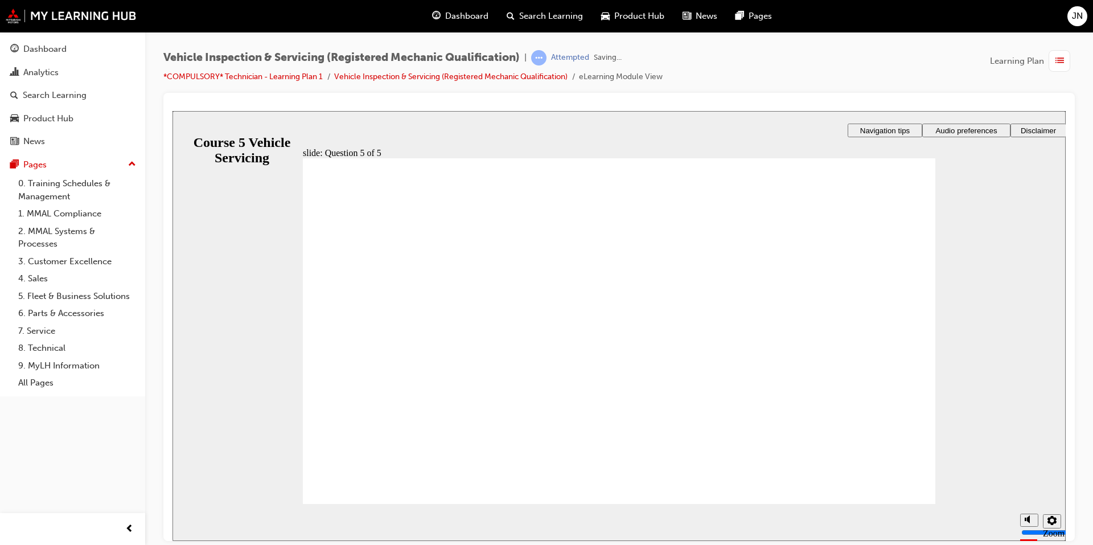
radio input "true"
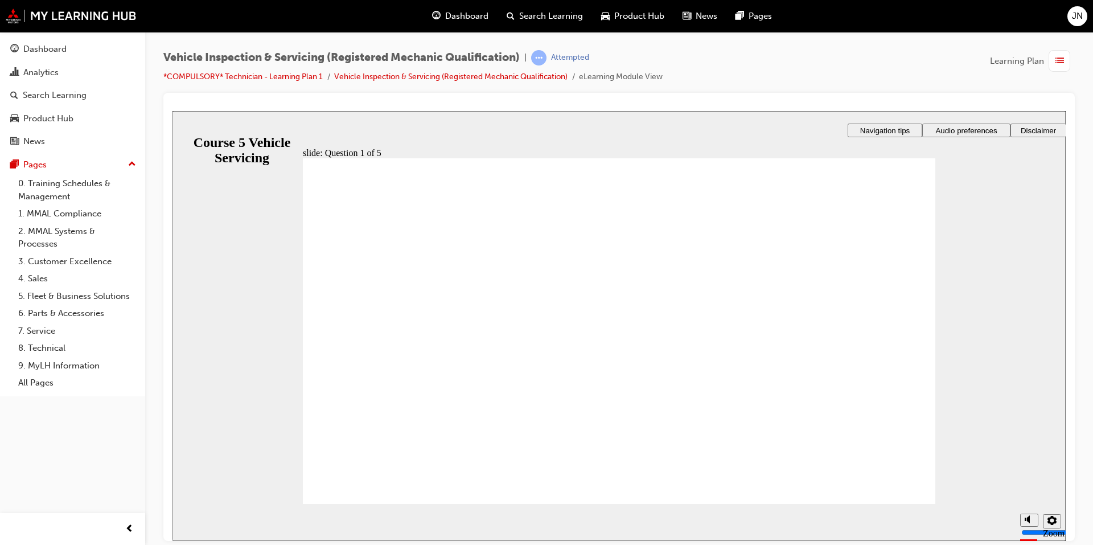
radio input "true"
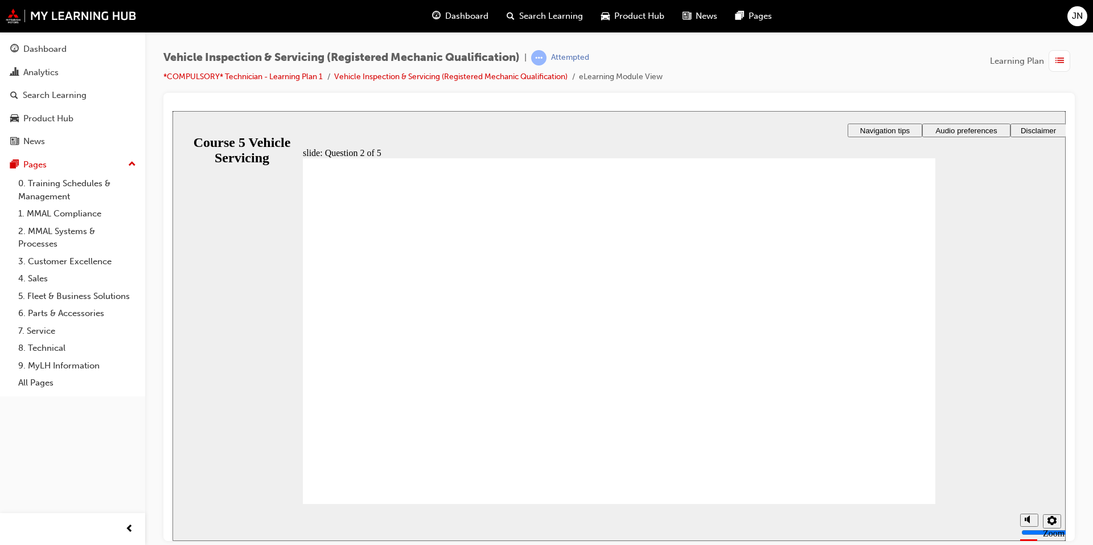
checkbox input "true"
checkbox input "false"
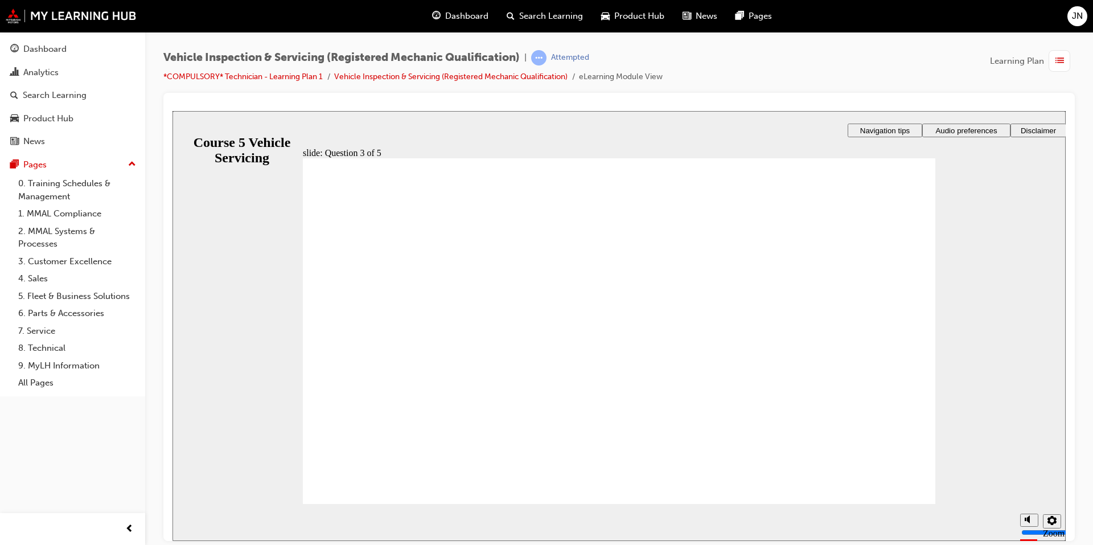
checkbox input "false"
checkbox input "true"
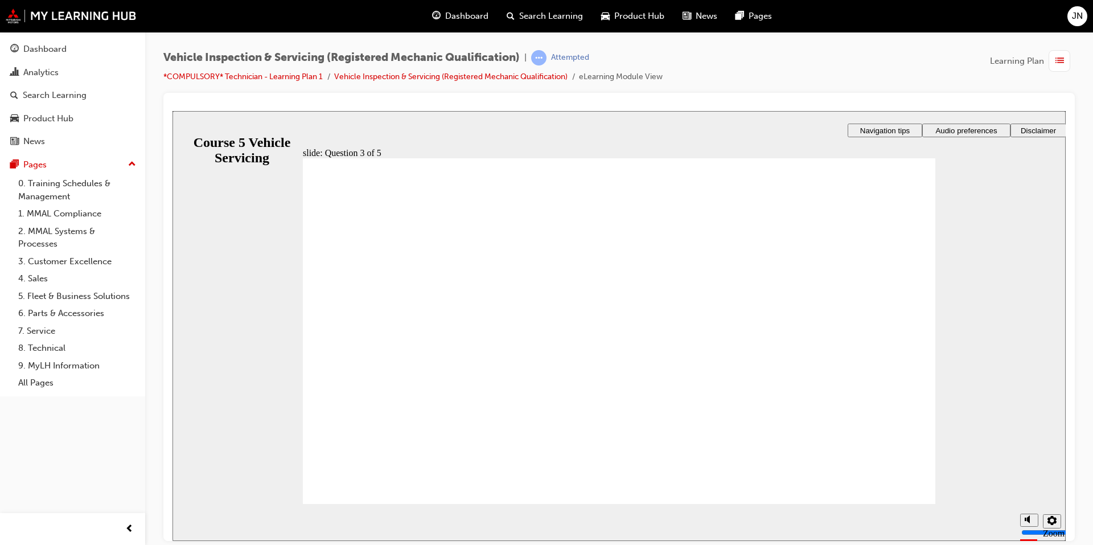
radio input "true"
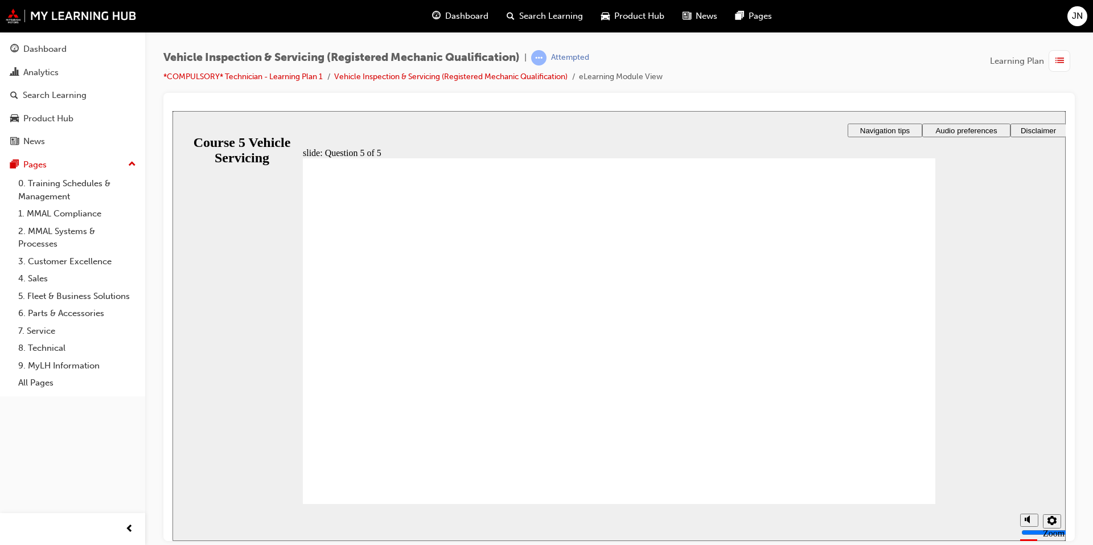
radio input "true"
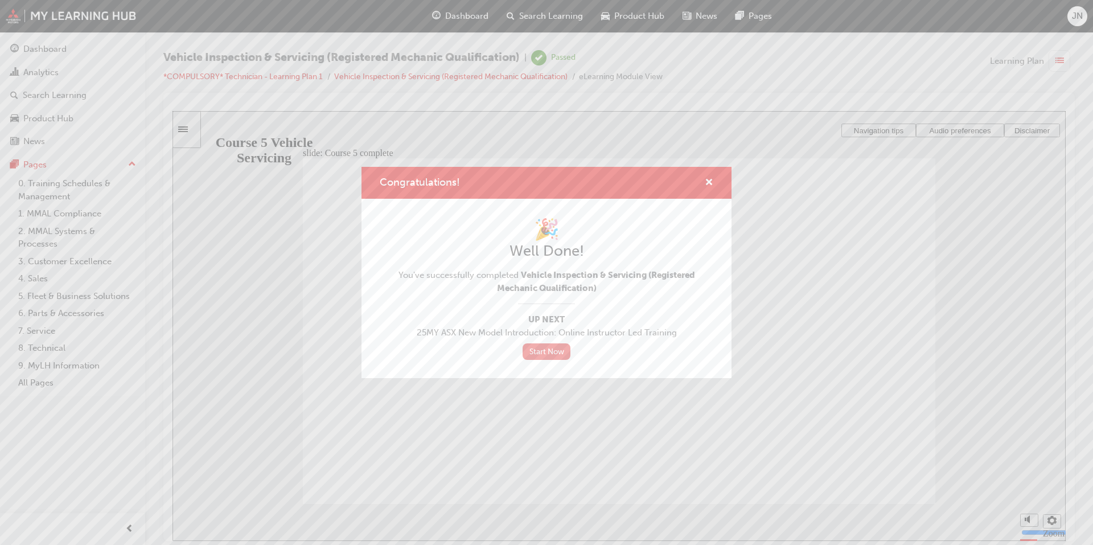
click at [559, 350] on link "Start Now" at bounding box center [547, 351] width 48 height 17
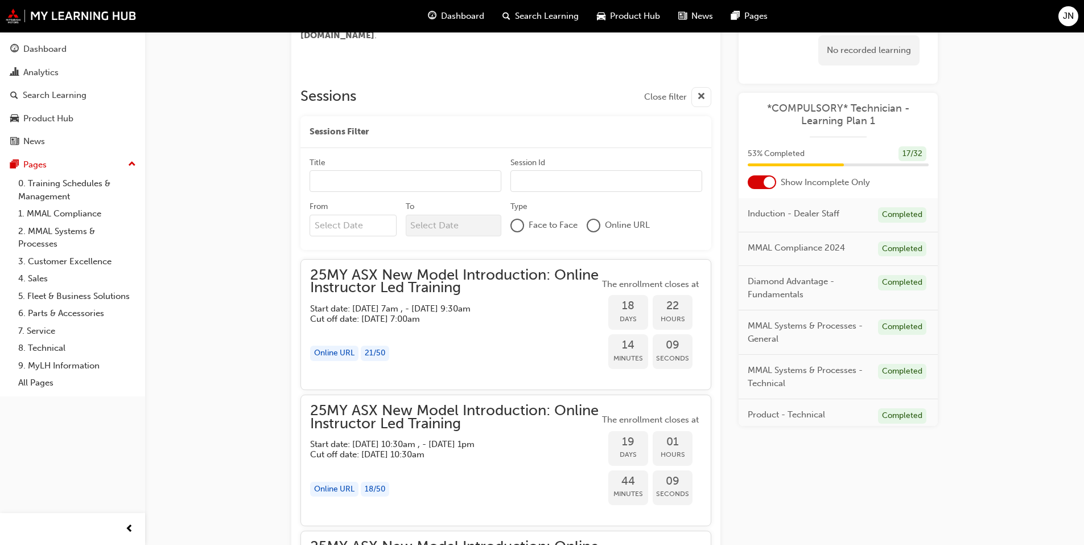
scroll to position [527, 0]
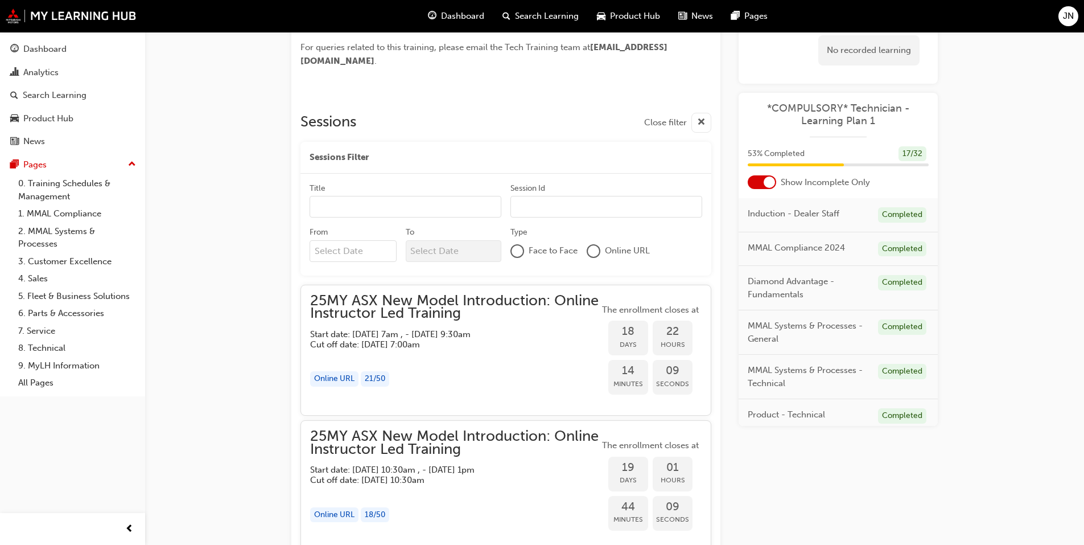
click at [1063, 19] on span "JN" at bounding box center [1068, 16] width 11 height 13
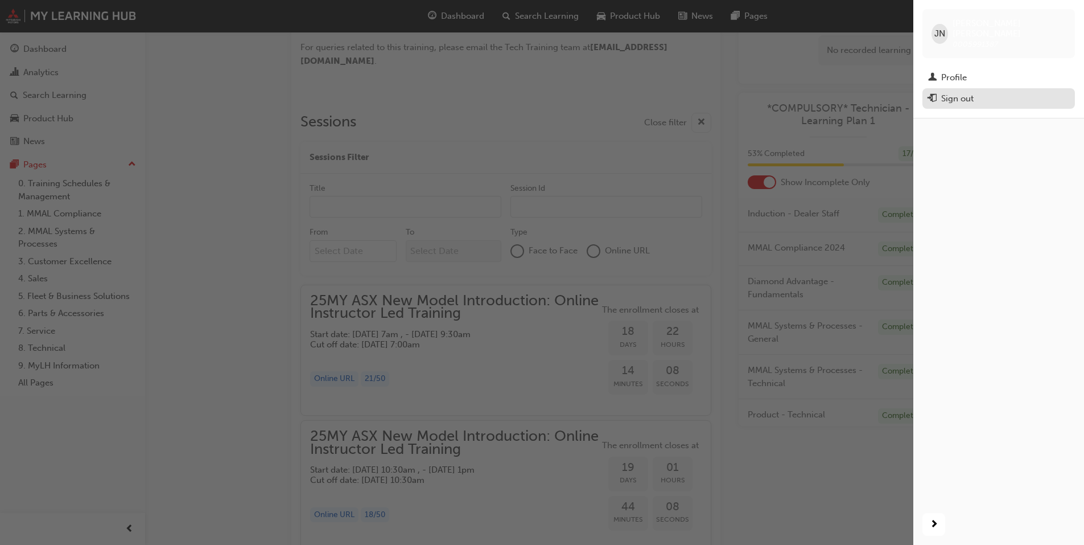
click at [939, 92] on div "Sign out" at bounding box center [998, 99] width 141 height 14
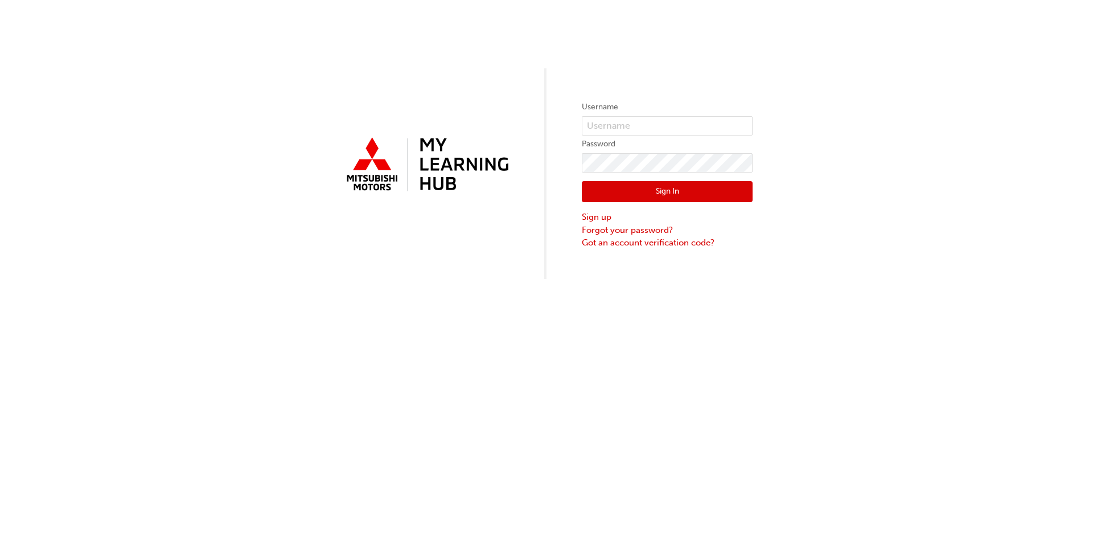
click at [807, 291] on div "Username Password Sign In Sign up Forgot your password? Got an account verifica…" at bounding box center [546, 272] width 1093 height 545
